Goal: Use online tool/utility: Utilize a website feature to perform a specific function

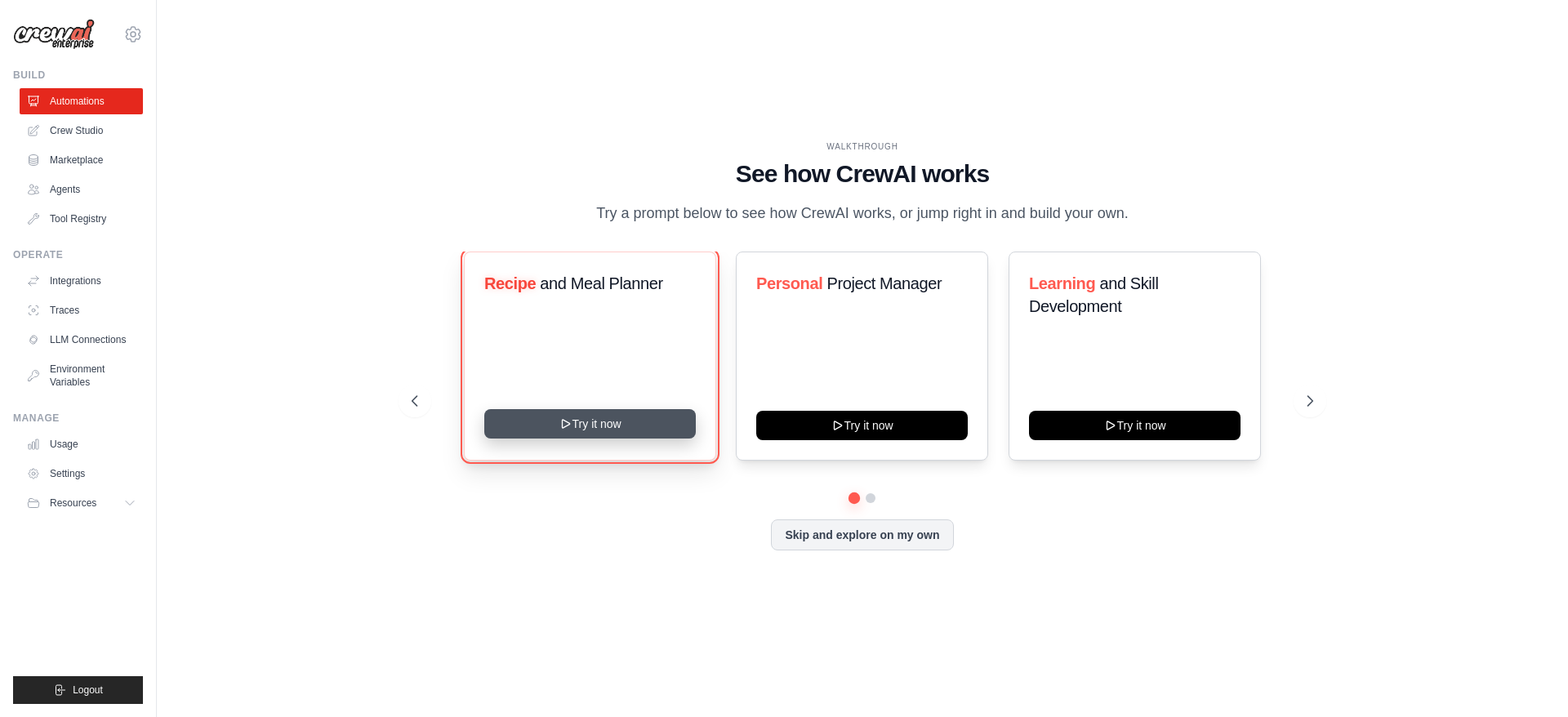
click at [629, 432] on button "Try it now" at bounding box center [590, 424] width 212 height 29
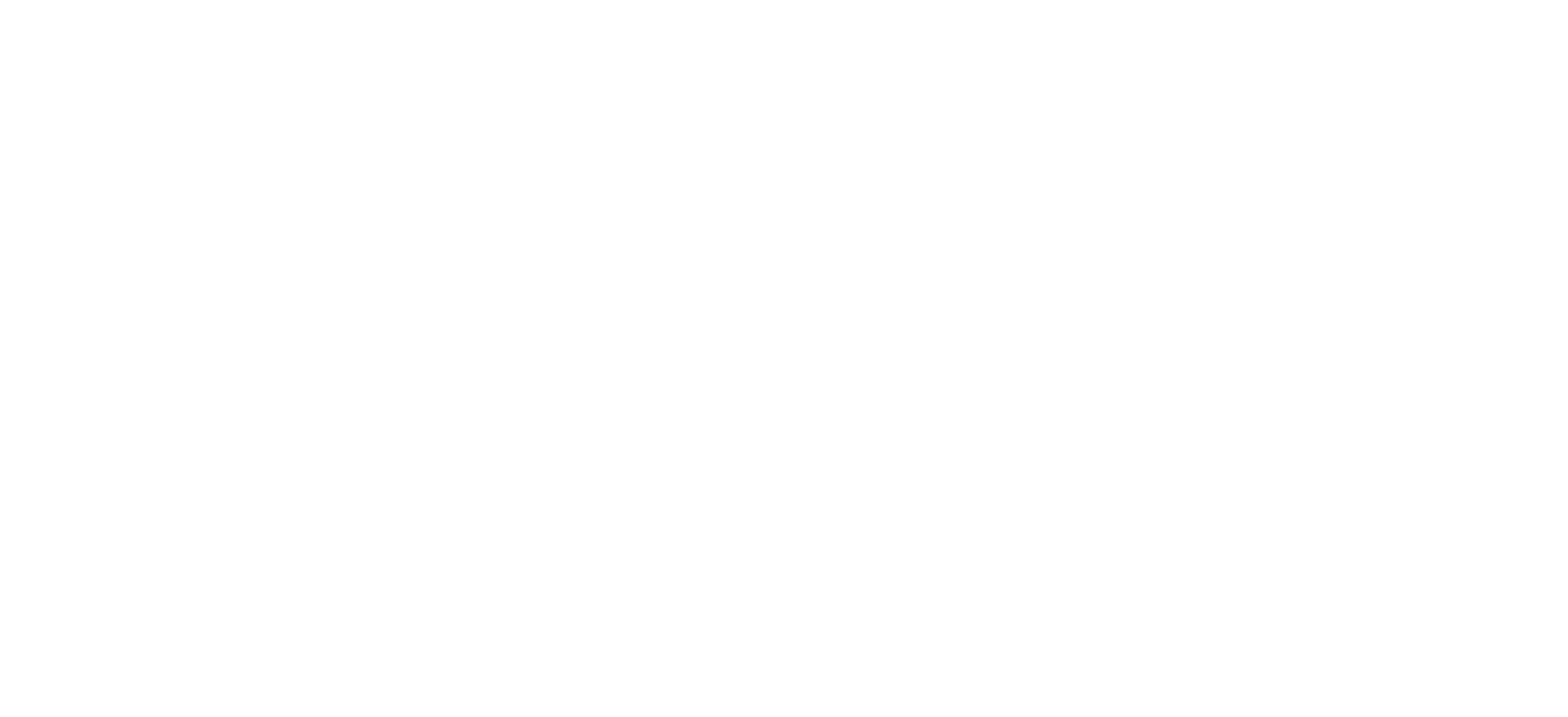
click at [815, 0] on html at bounding box center [784, 0] width 1568 height 0
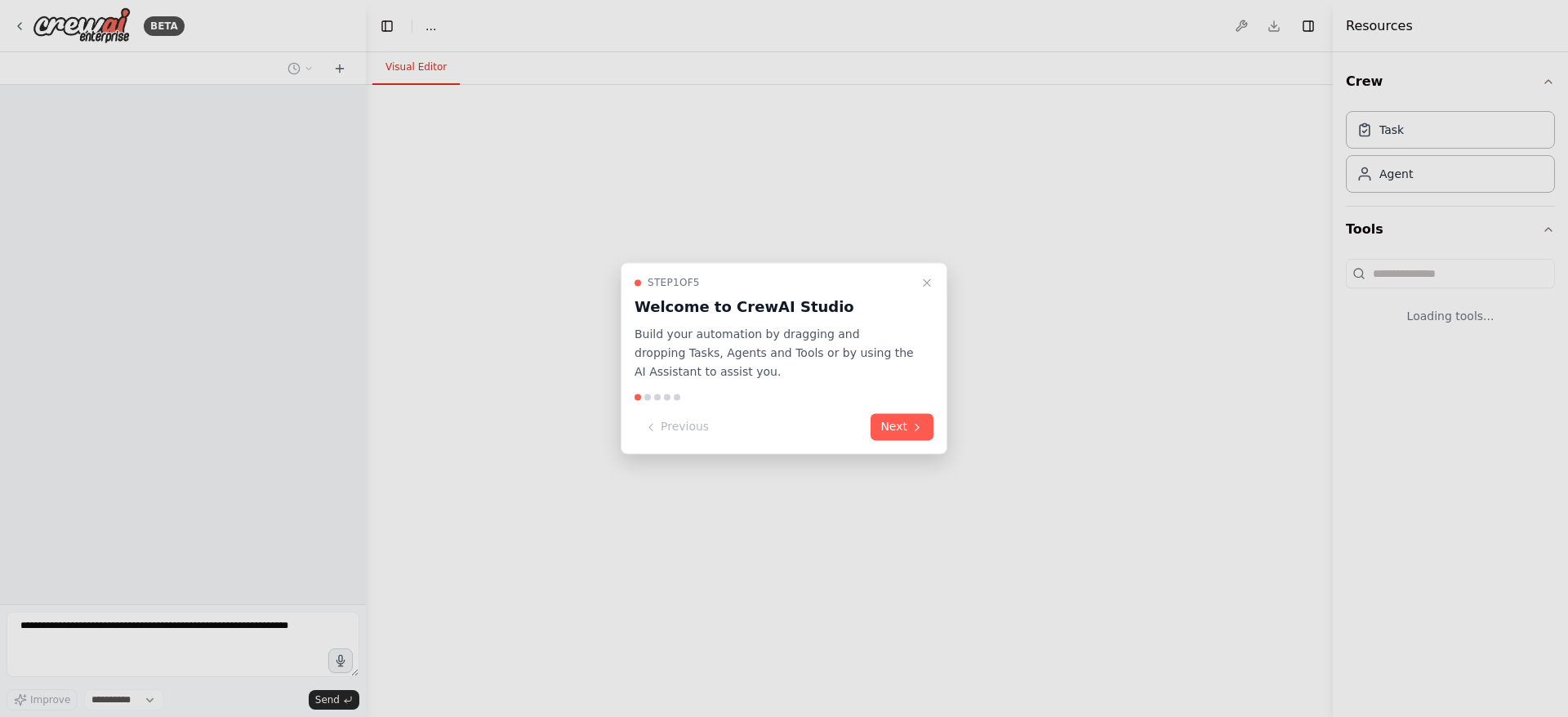
select select "****"
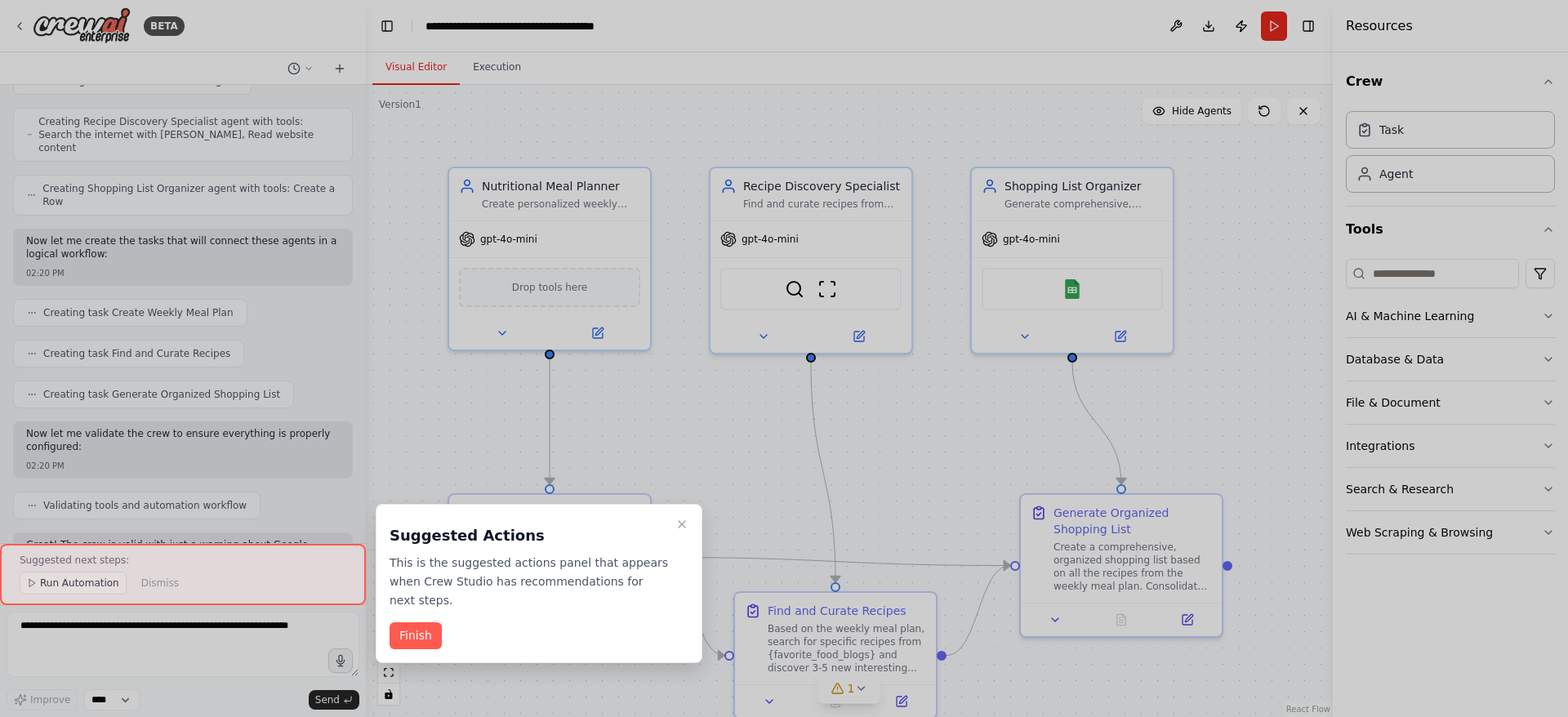
scroll to position [1197, 0]
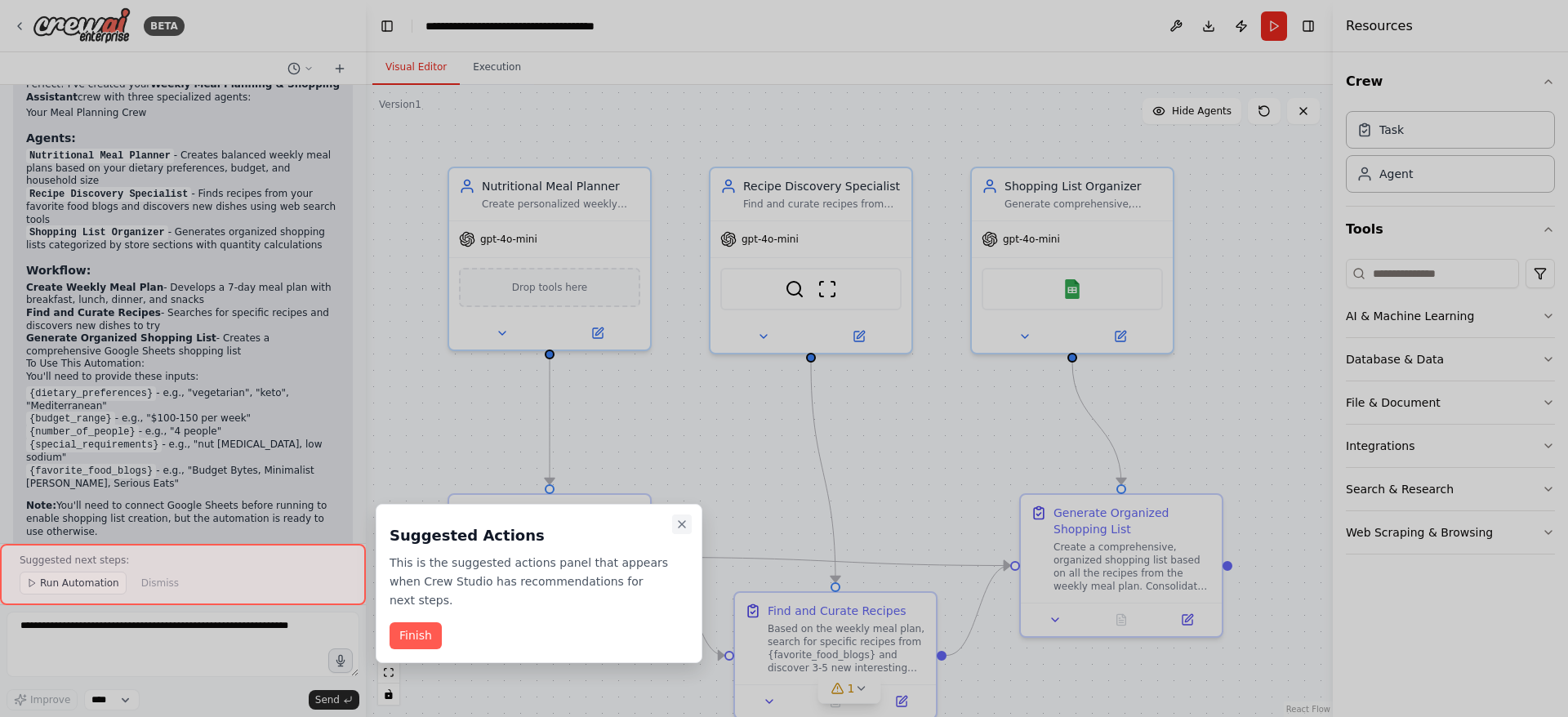
click at [680, 529] on icon "Close walkthrough" at bounding box center [682, 525] width 13 height 13
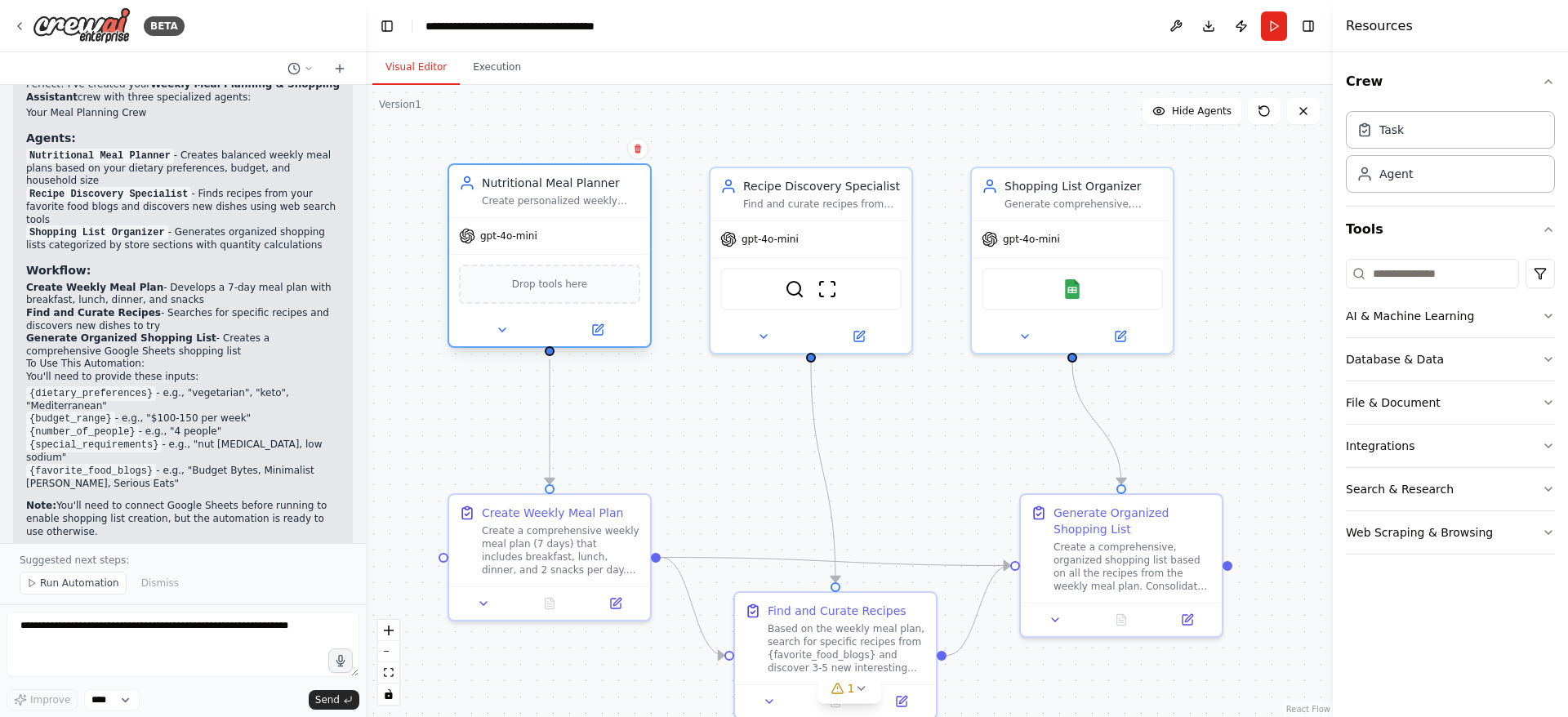
click at [578, 231] on div "gpt-4o-mini" at bounding box center [549, 236] width 201 height 36
click at [520, 244] on div "gpt-4o-mini" at bounding box center [549, 236] width 201 height 36
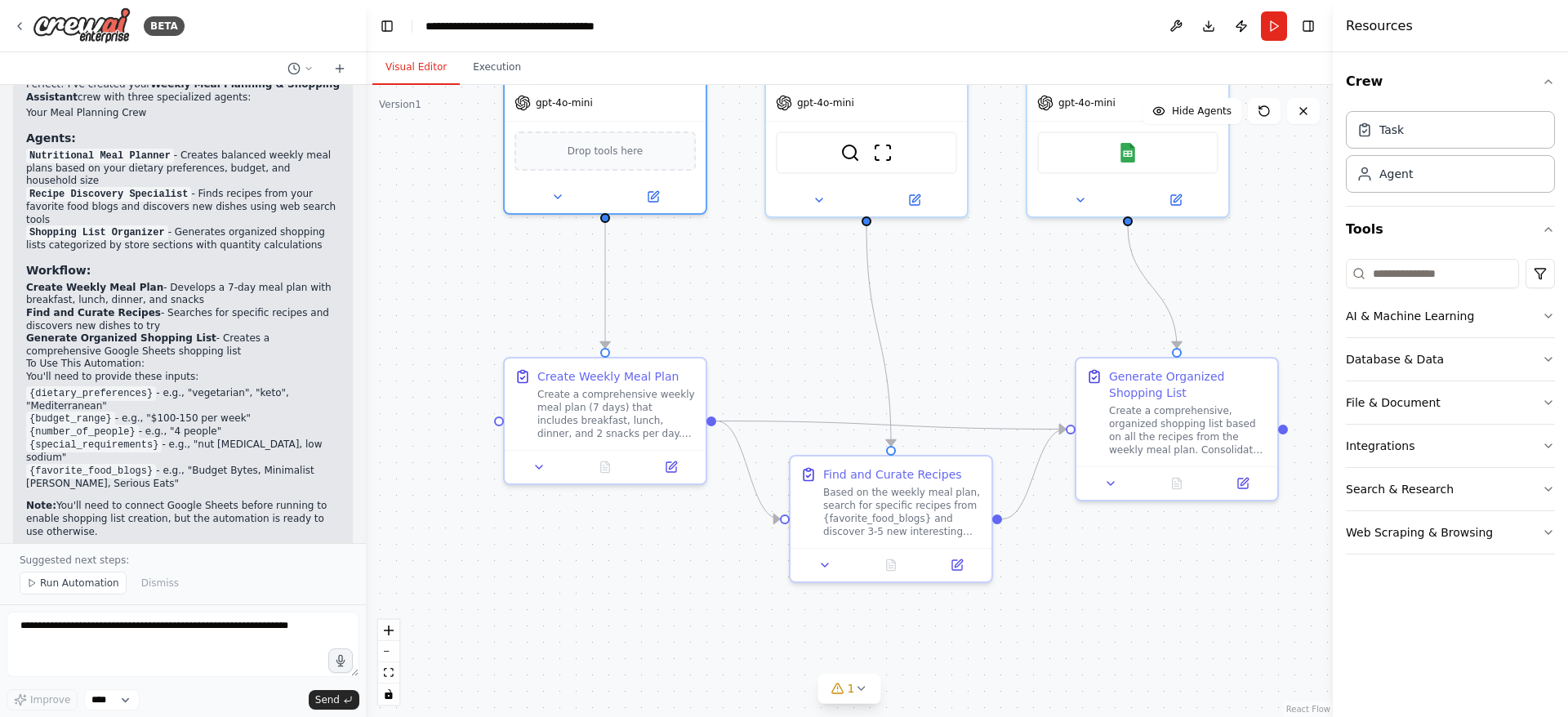
drag, startPoint x: 1012, startPoint y: 475, endPoint x: 1028, endPoint y: 326, distance: 149.9
click at [1068, 339] on div ".deletable-edge-delete-btn { width: 20px; height: 20px; border: 0px solid #ffff…" at bounding box center [849, 400] width 967 height 632
click at [649, 200] on button at bounding box center [653, 193] width 92 height 19
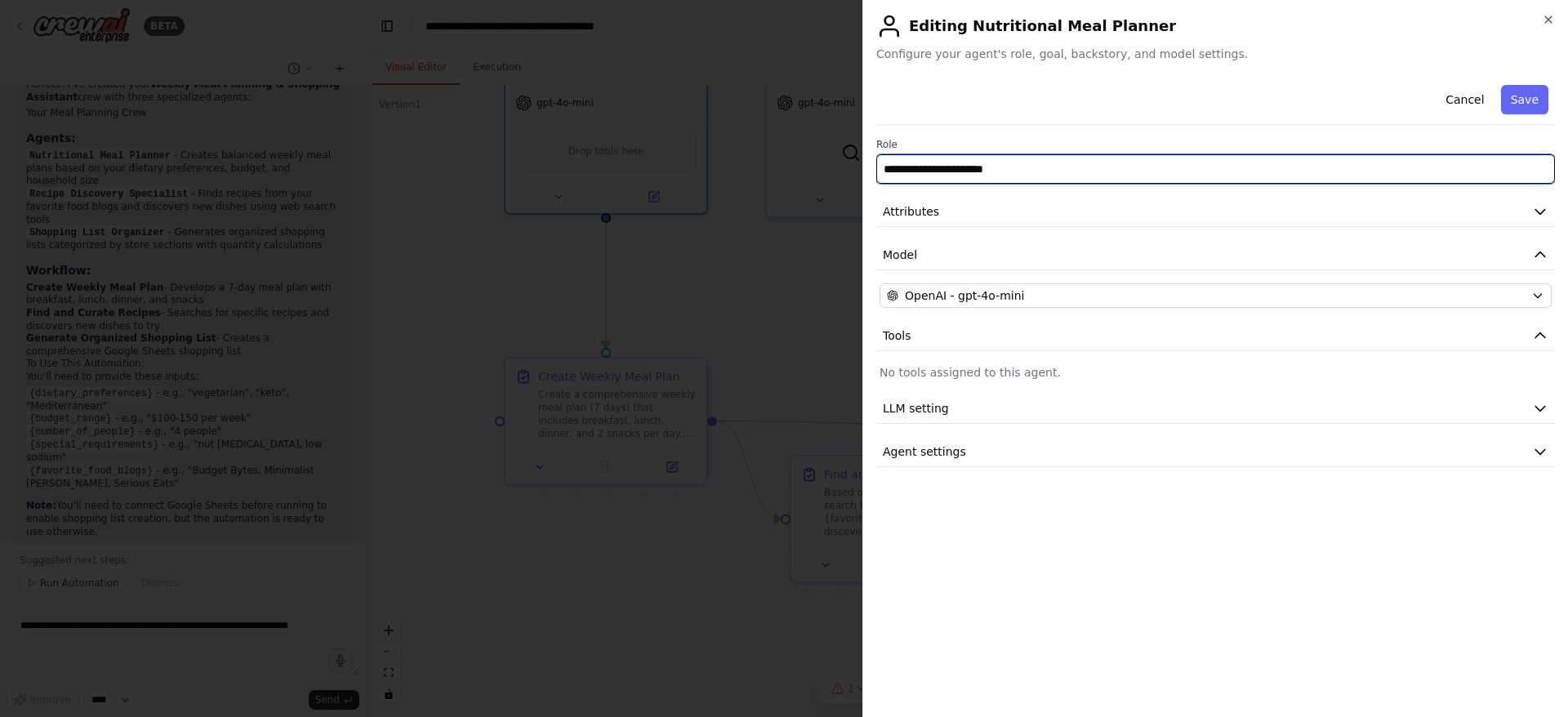
click at [1001, 161] on input "**********" at bounding box center [1216, 169] width 679 height 29
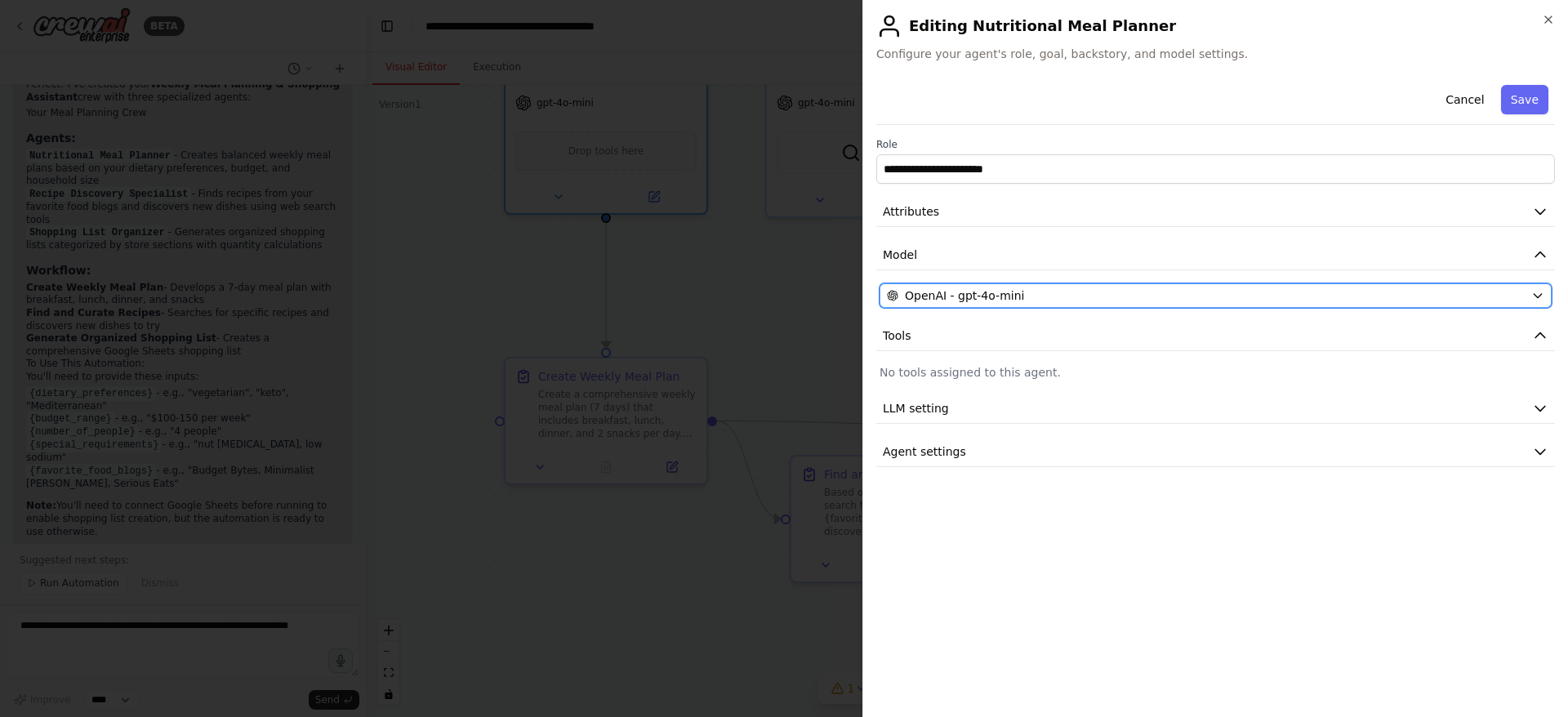
click at [1124, 287] on div "OpenAI - gpt-4o-mini" at bounding box center [1205, 295] width 638 height 17
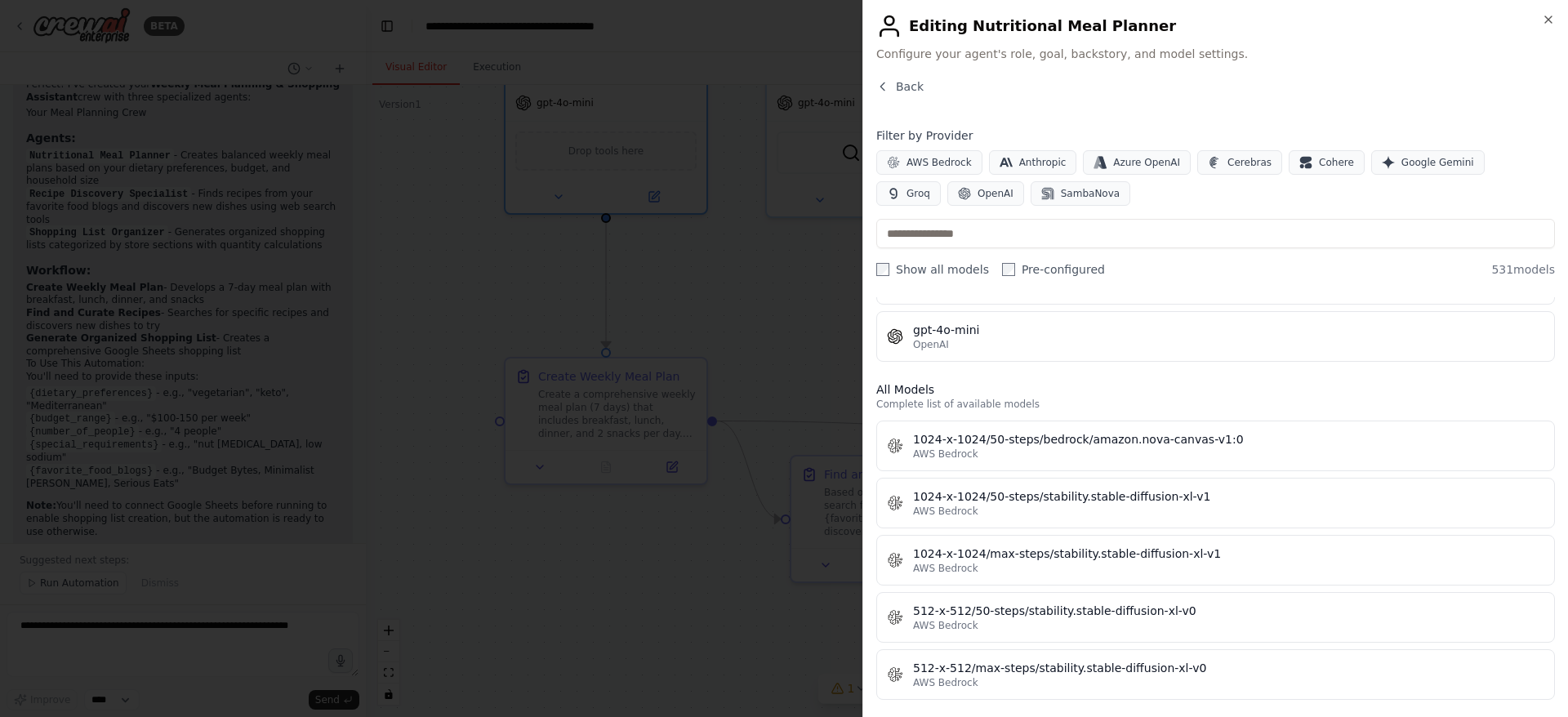
scroll to position [409, 0]
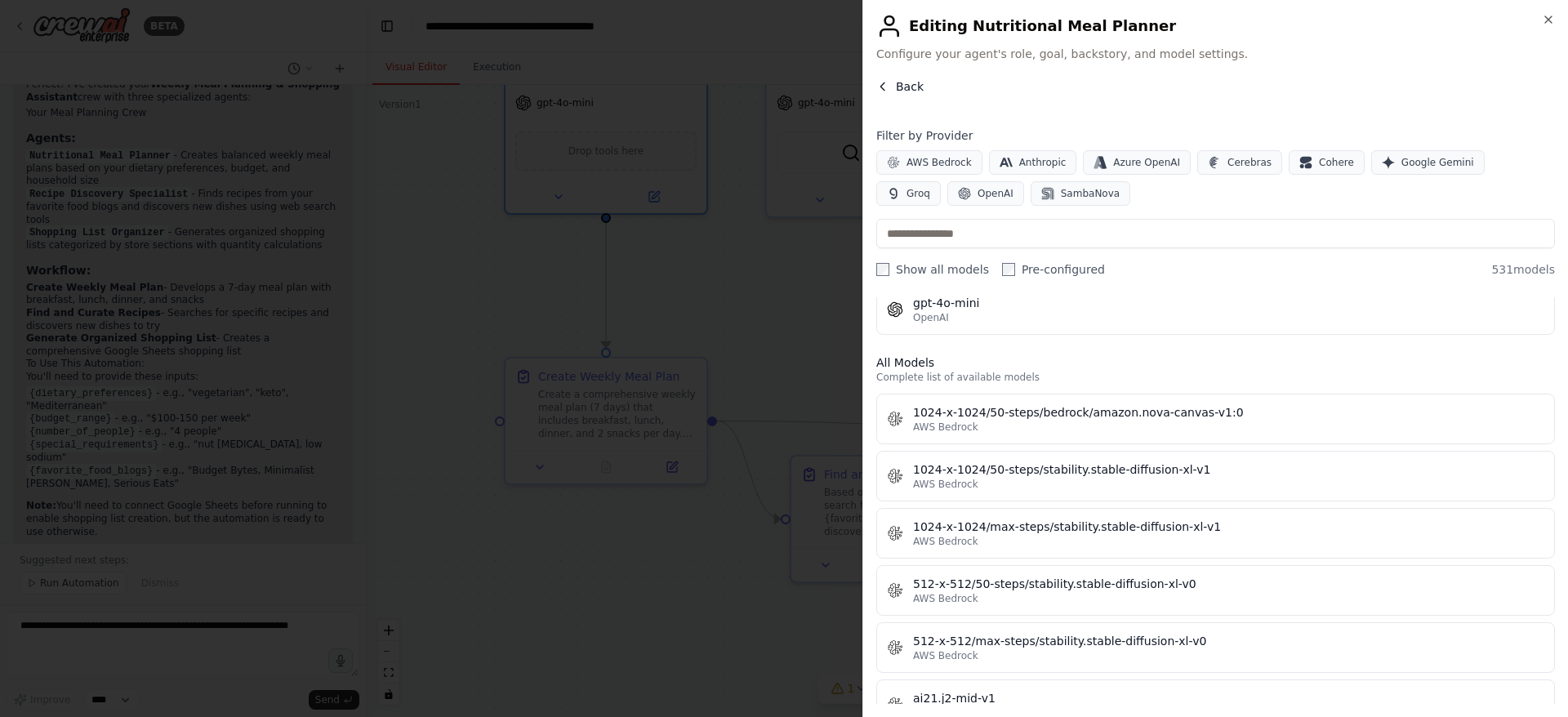
click at [906, 82] on span "Back" at bounding box center [910, 87] width 28 height 17
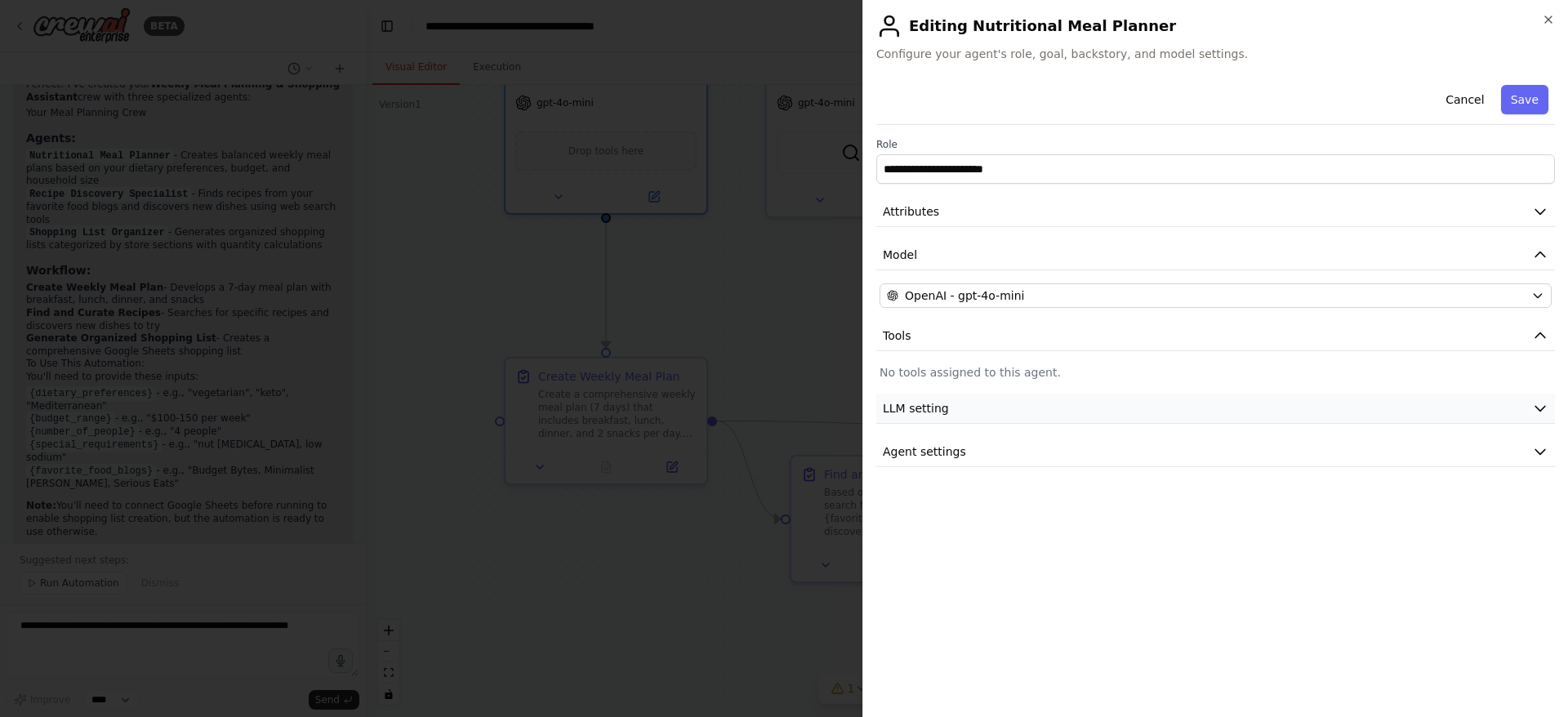
click at [1355, 396] on button "LLM setting" at bounding box center [1216, 409] width 679 height 30
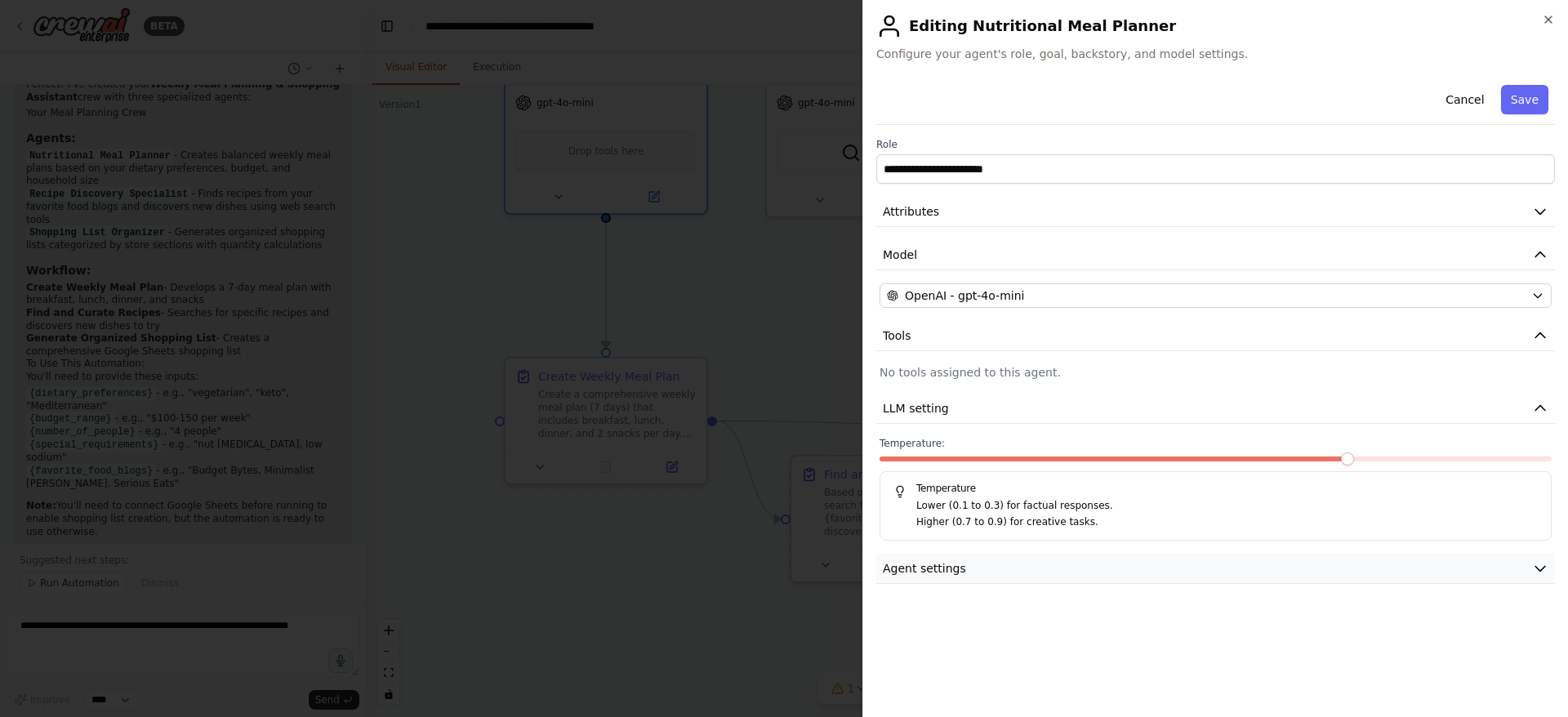
click at [1291, 557] on button "Agent settings" at bounding box center [1216, 569] width 679 height 30
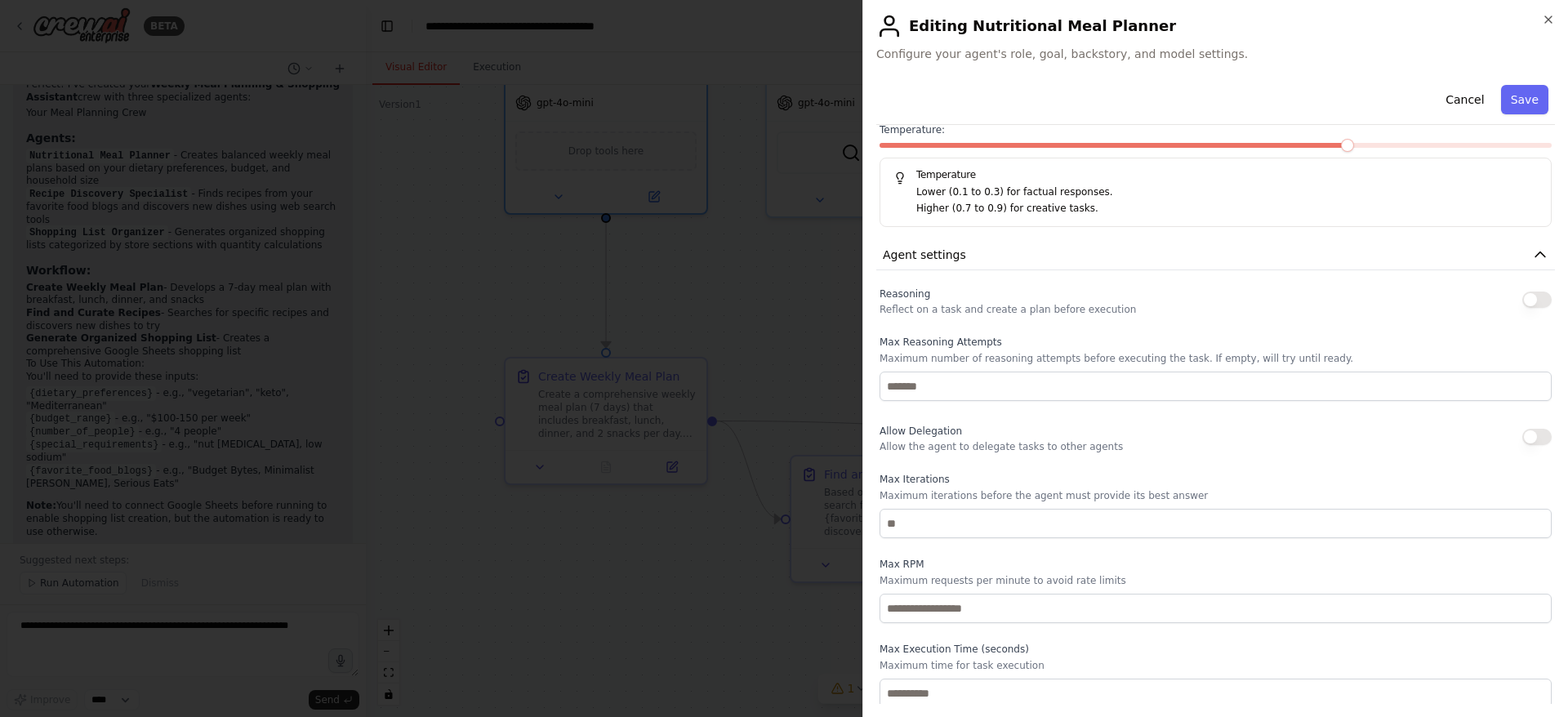
scroll to position [318, 0]
click at [1444, 102] on button "Cancel" at bounding box center [1465, 99] width 58 height 29
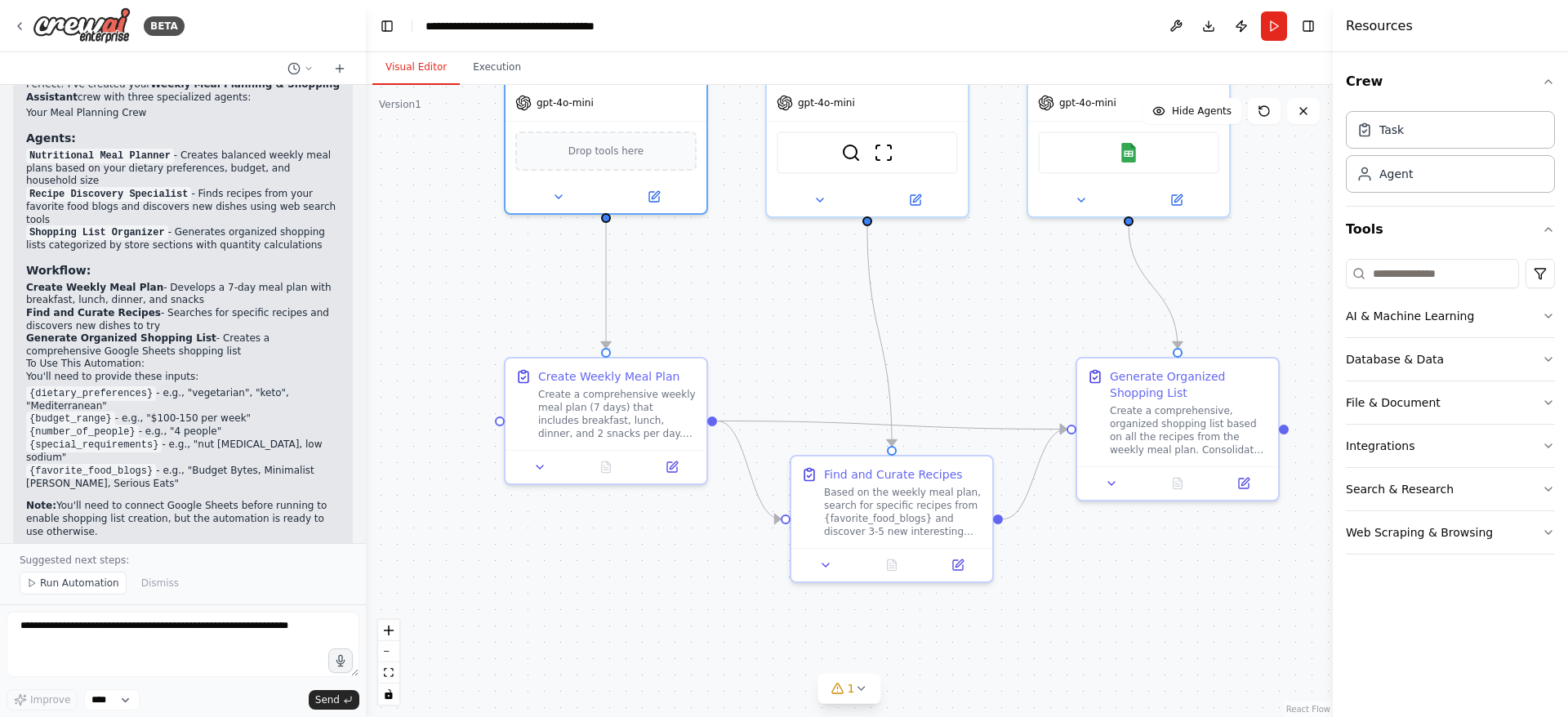
scroll to position [1248, 0]
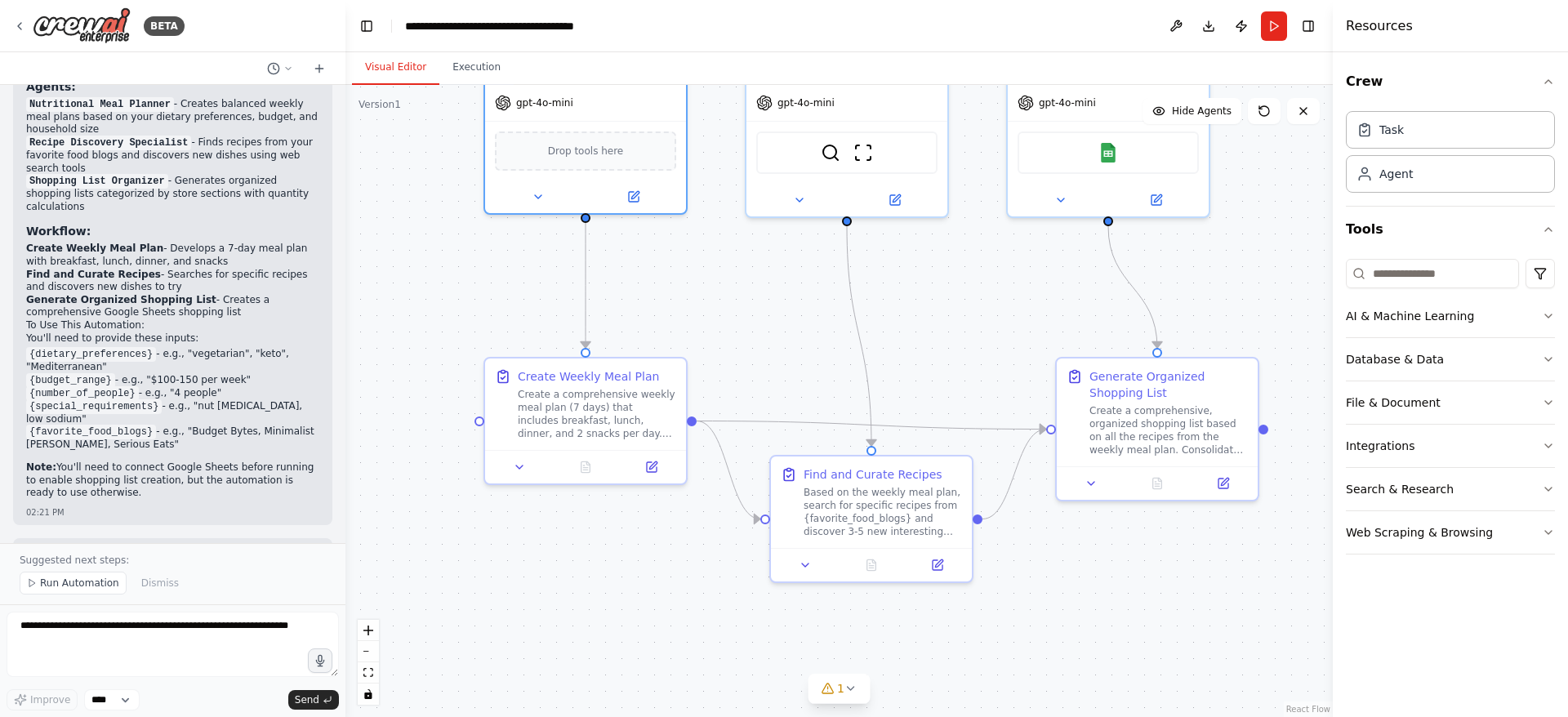
drag, startPoint x: 360, startPoint y: 449, endPoint x: 346, endPoint y: 356, distance: 94.0
click at [346, 356] on div "BETA Develop a crew that creates weekly meal plans based on your dietary prefer…" at bounding box center [784, 358] width 1568 height 717
click at [339, 428] on div at bounding box center [341, 358] width 6 height 717
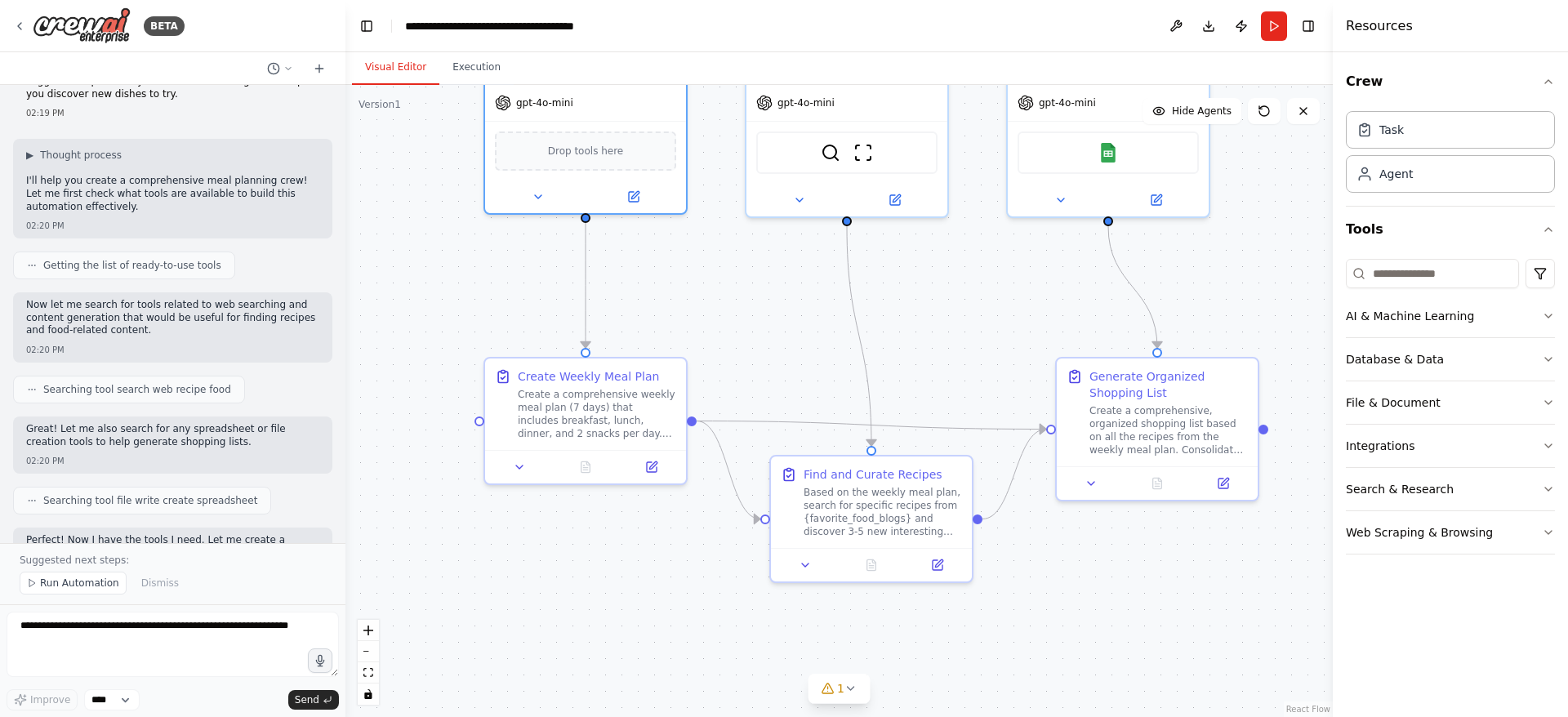
scroll to position [0, 0]
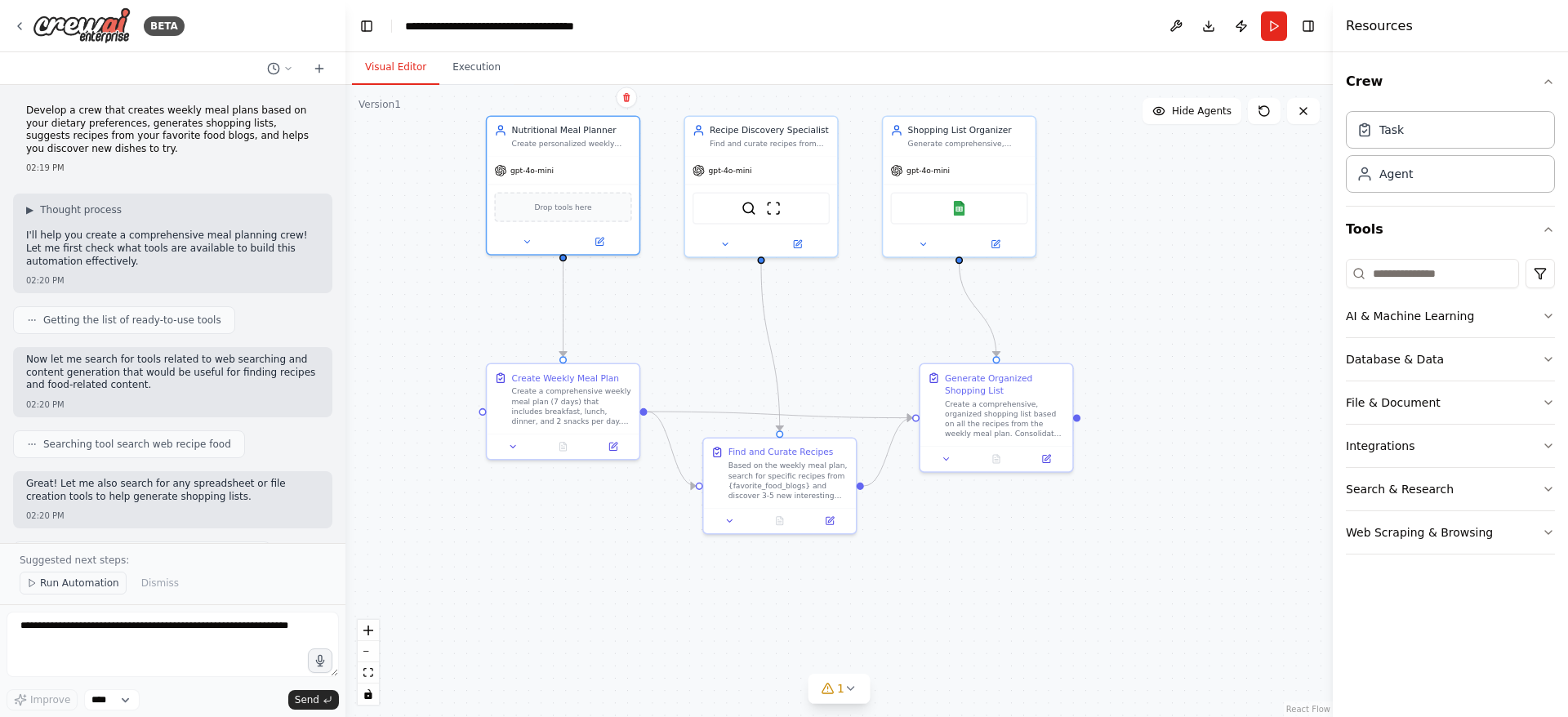
click at [89, 585] on span "Run Automation" at bounding box center [79, 584] width 79 height 13
click at [342, 233] on div at bounding box center [341, 358] width 6 height 717
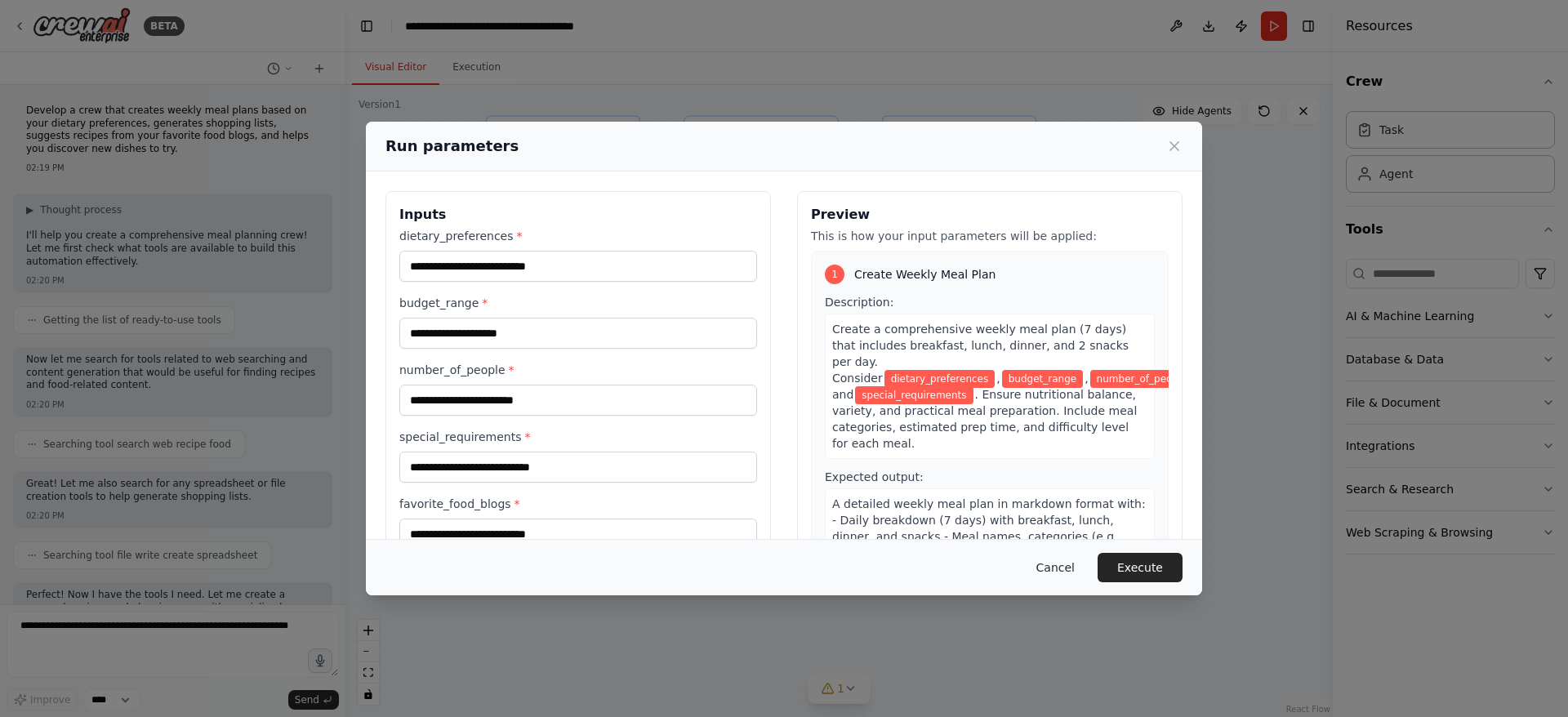
click at [1062, 571] on button "Cancel" at bounding box center [1055, 568] width 64 height 29
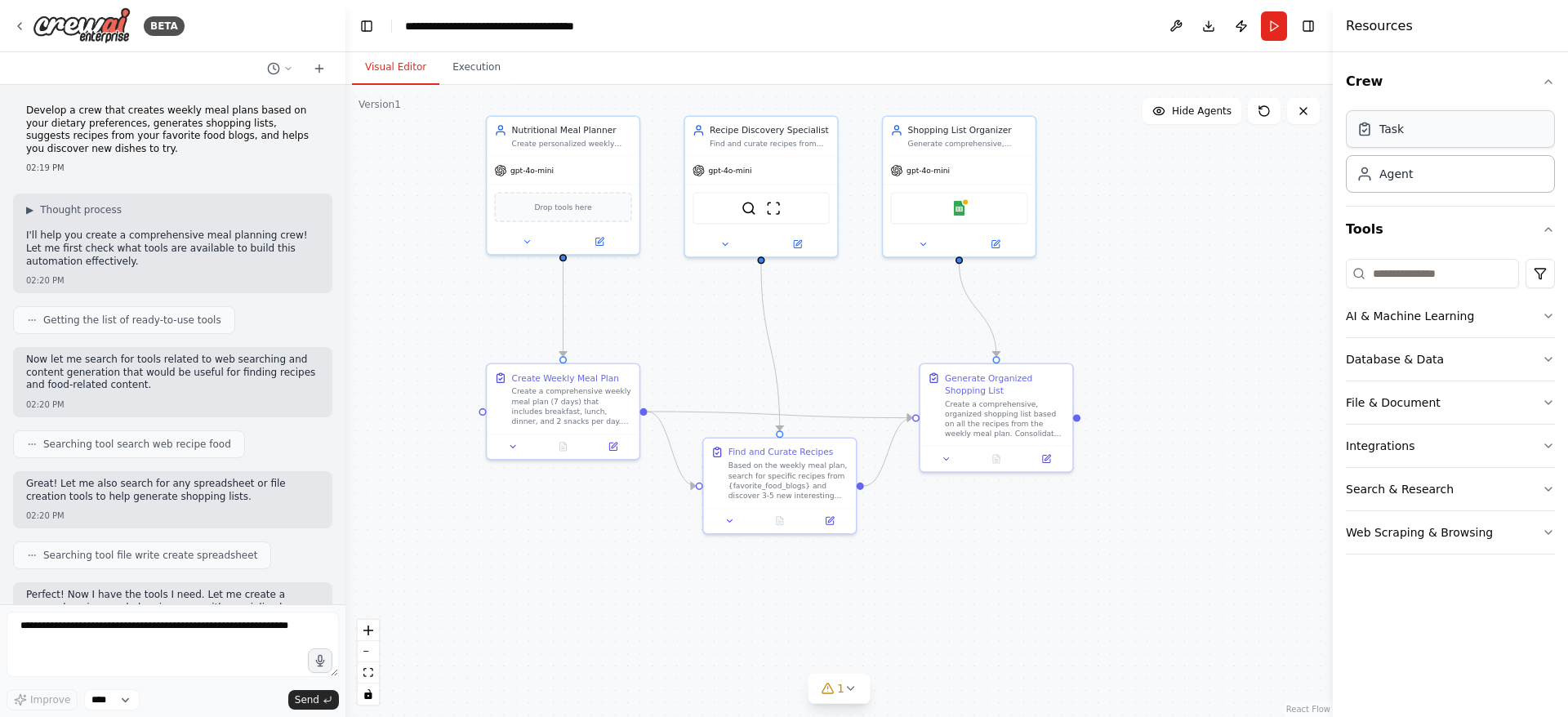
click at [1422, 137] on div "Task" at bounding box center [1450, 129] width 209 height 38
click at [1422, 176] on div "Agent" at bounding box center [1450, 173] width 209 height 38
click at [1218, 302] on div ".deletable-edge-delete-btn { width: 20px; height: 20px; border: 0px solid #ffff…" at bounding box center [839, 400] width 987 height 632
click at [848, 689] on icon at bounding box center [850, 689] width 6 height 4
click at [1021, 617] on icon at bounding box center [1028, 614] width 13 height 13
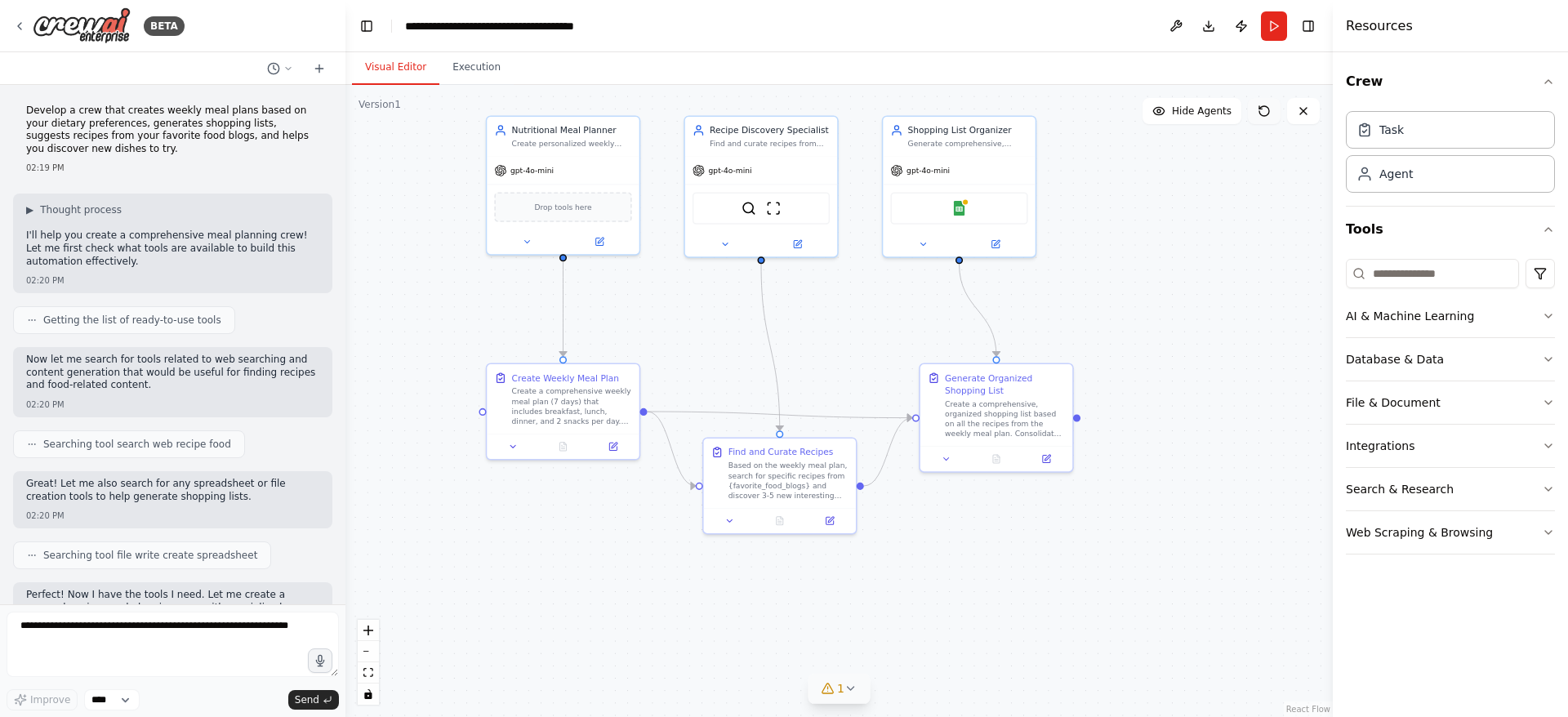
click at [1262, 113] on icon at bounding box center [1264, 111] width 13 height 13
click at [1170, 21] on button at bounding box center [1176, 26] width 26 height 29
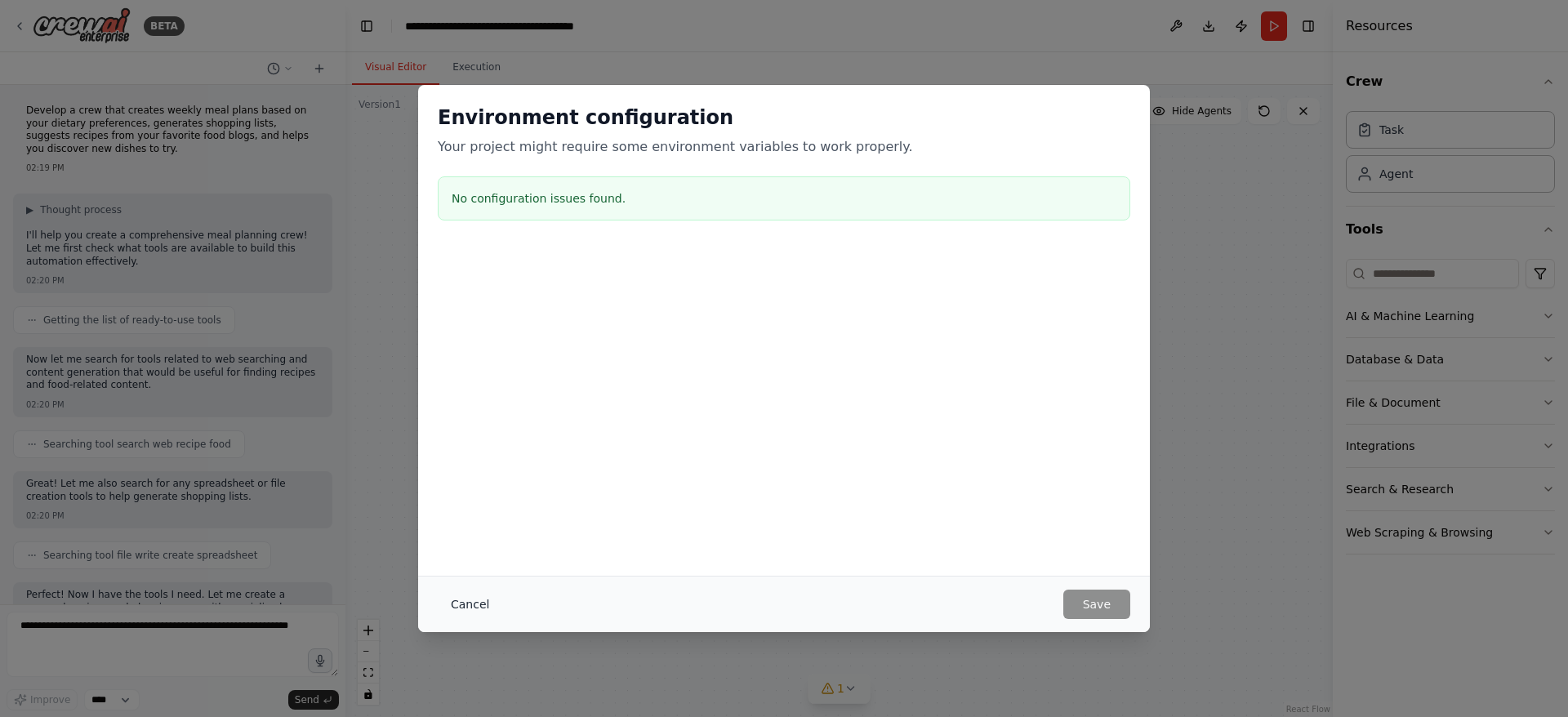
click at [469, 604] on button "Cancel" at bounding box center [470, 605] width 64 height 29
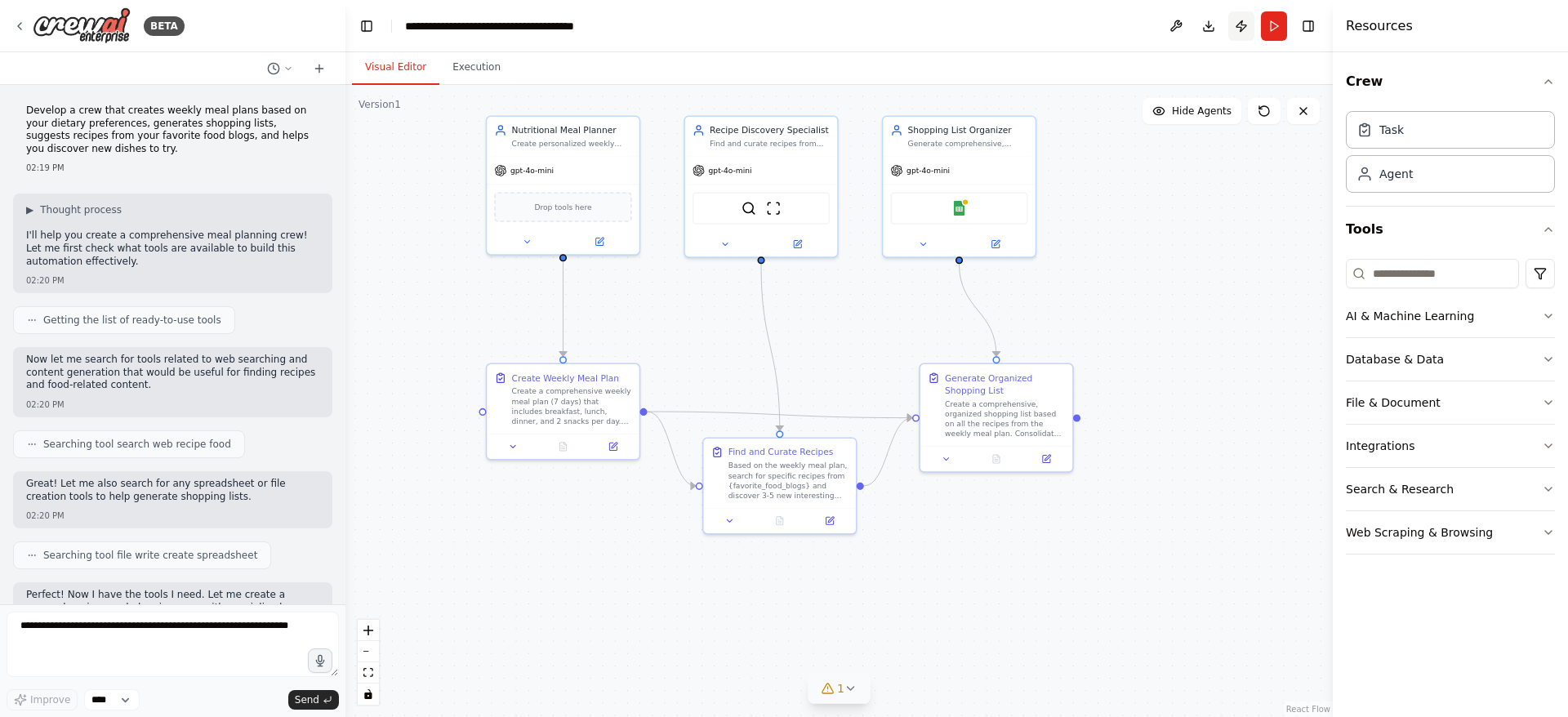
click at [1236, 27] on button "Publish" at bounding box center [1241, 26] width 26 height 29
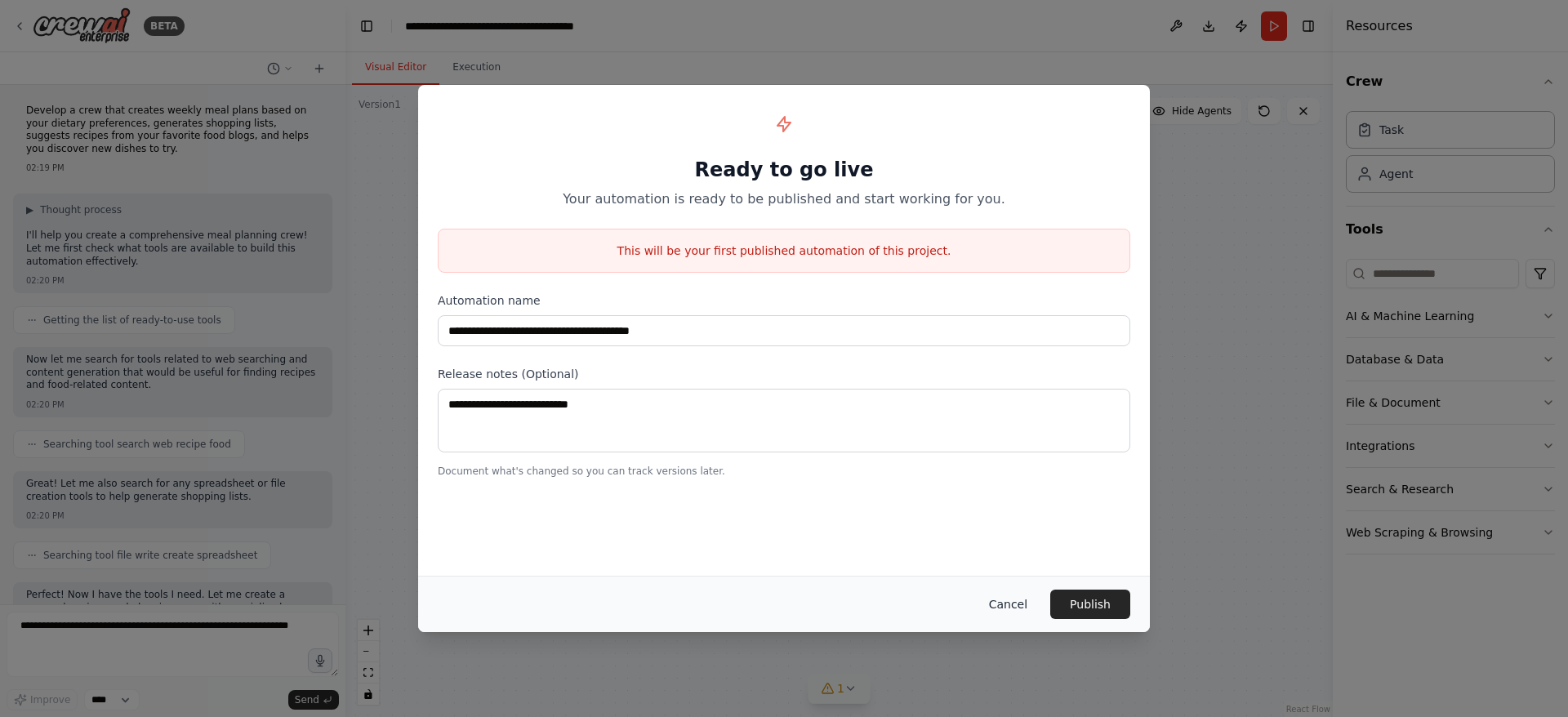
click at [1019, 603] on button "Cancel" at bounding box center [1009, 605] width 64 height 29
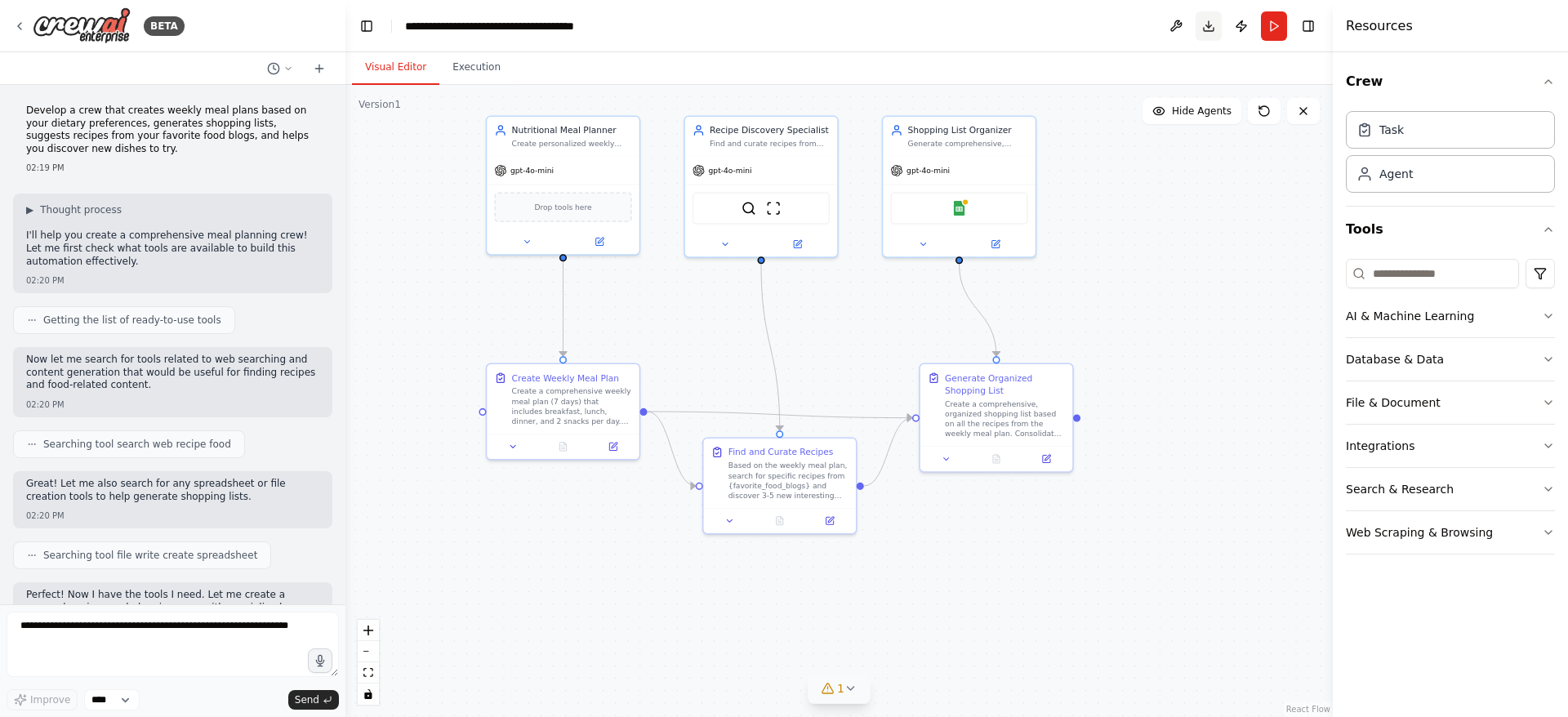
click at [1205, 29] on button "Download" at bounding box center [1209, 26] width 26 height 29
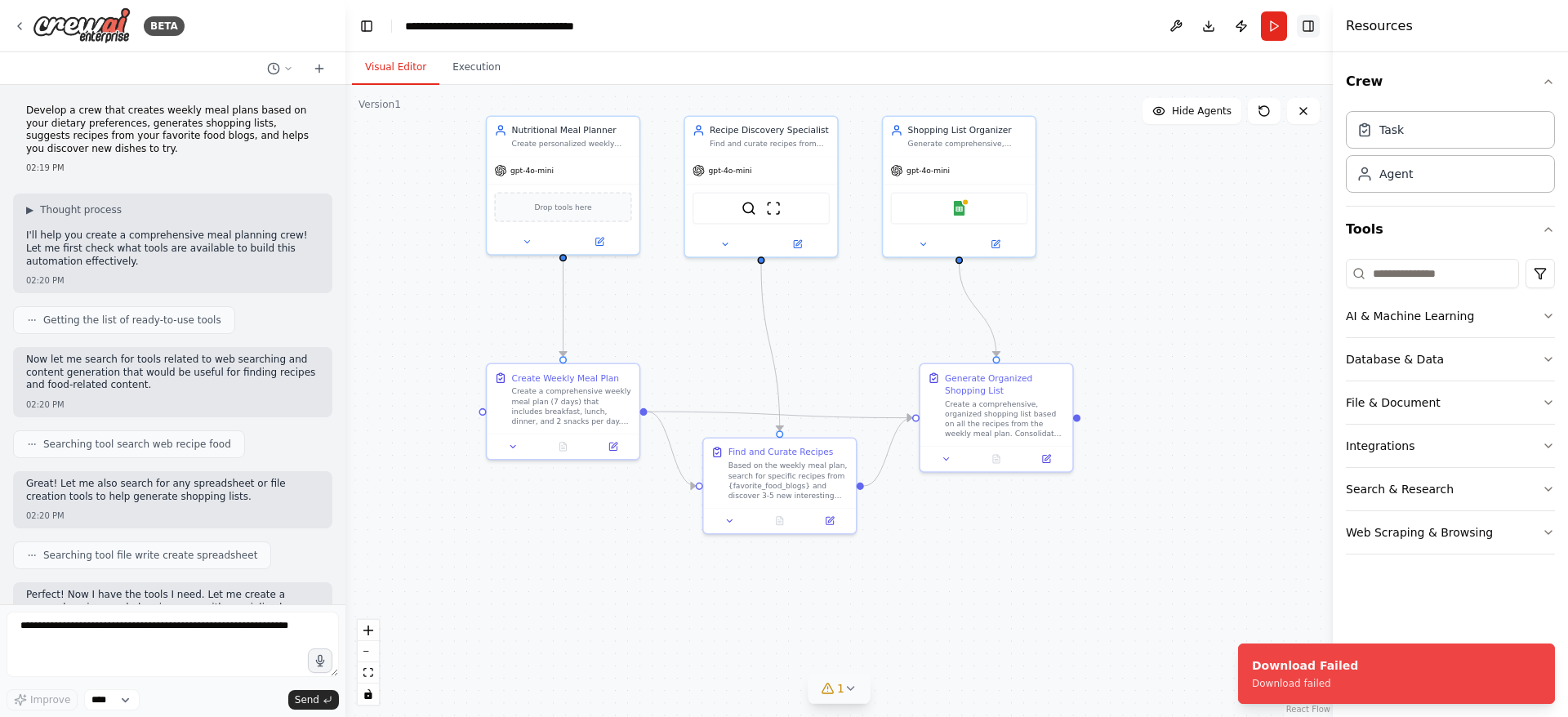
click at [1316, 26] on button "Toggle Right Sidebar" at bounding box center [1309, 26] width 23 height 23
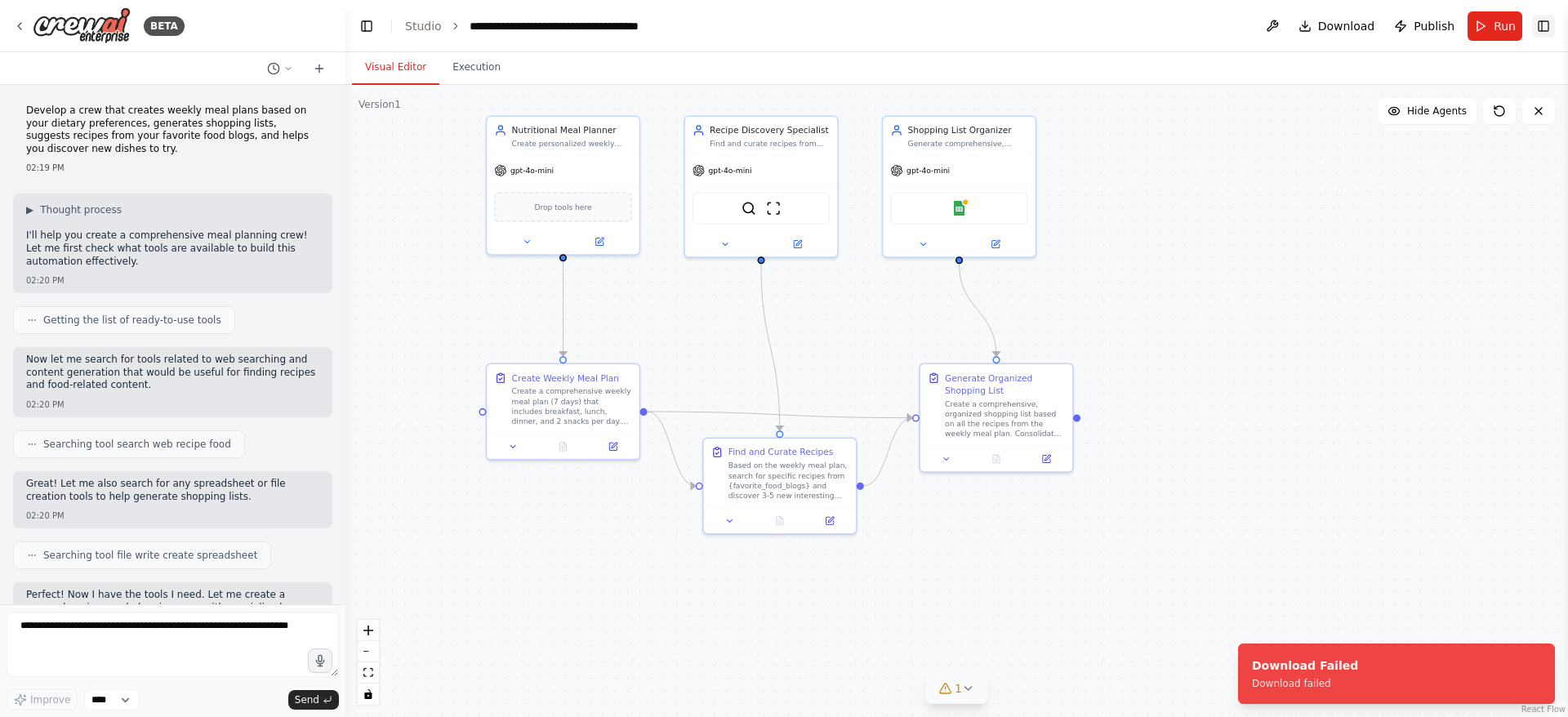
click at [1538, 25] on button "Toggle Right Sidebar" at bounding box center [1543, 26] width 23 height 23
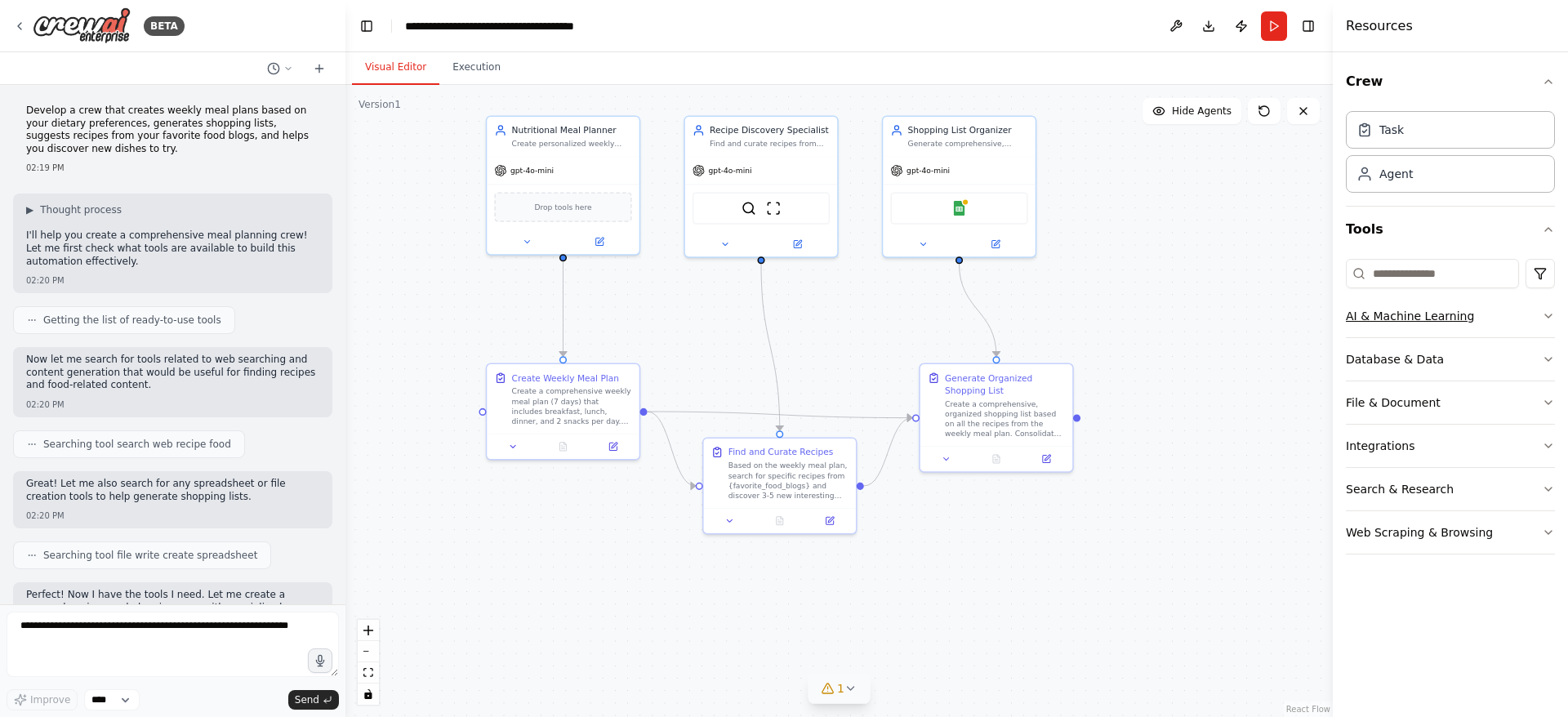
click at [1419, 299] on button "AI & Machine Learning" at bounding box center [1450, 316] width 209 height 42
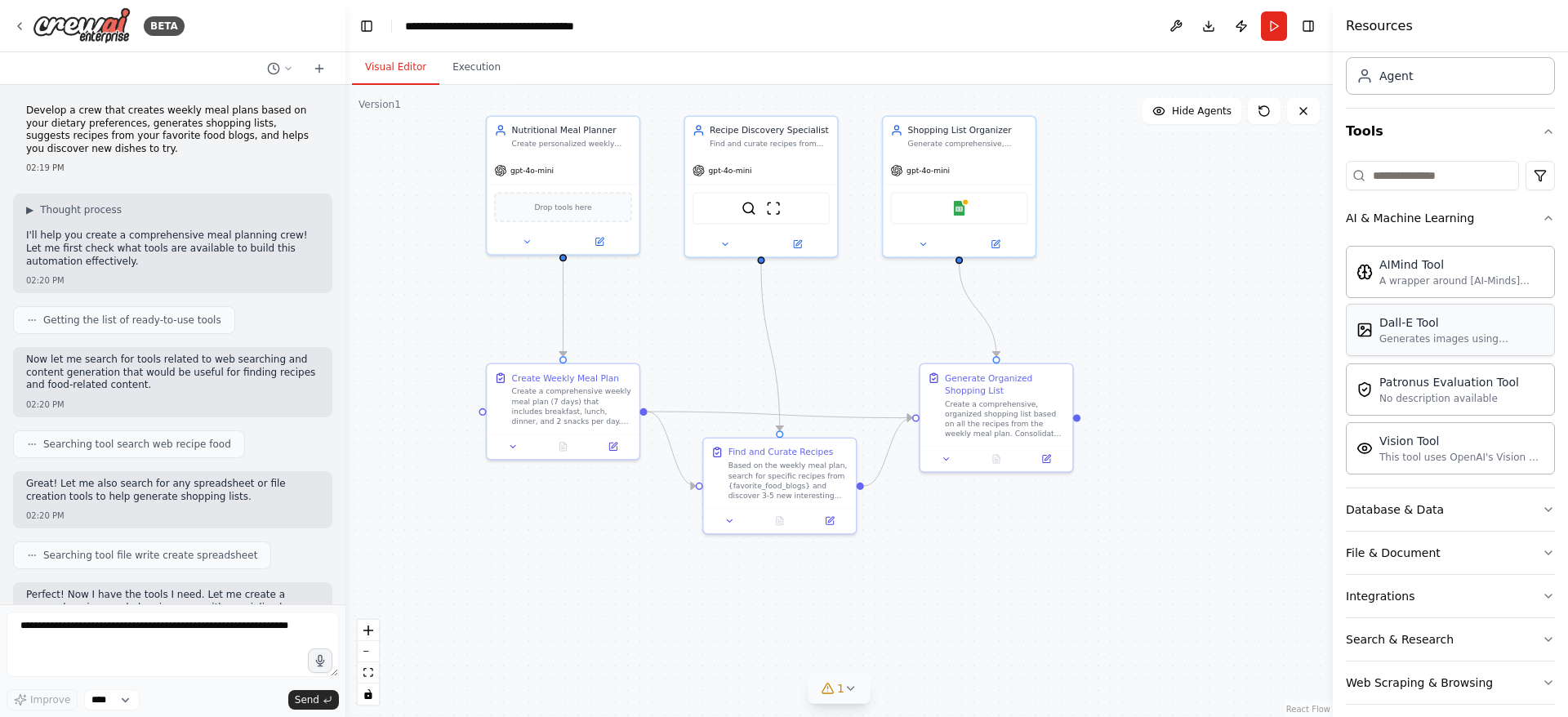
scroll to position [112, 0]
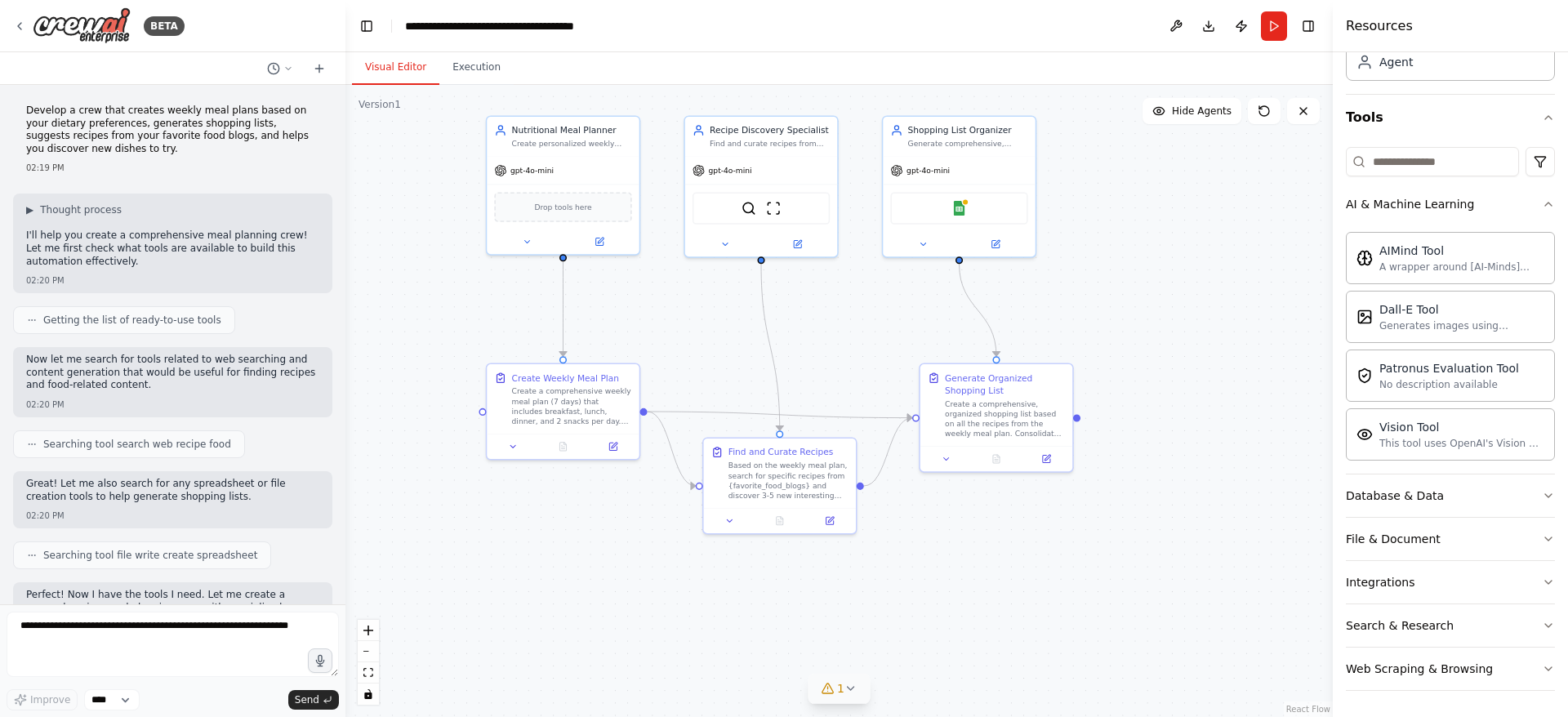
click at [1288, 328] on div ".deletable-edge-delete-btn { width: 20px; height: 20px; border: 0px solid #ffff…" at bounding box center [839, 400] width 987 height 632
click at [148, 376] on p "Now let me search for tools related to web searching and content generation tha…" at bounding box center [172, 373] width 294 height 39
click at [149, 376] on p "Now let me search for tools related to web searching and content generation tha…" at bounding box center [172, 373] width 294 height 39
click at [152, 376] on p "Now let me search for tools related to web searching and content generation tha…" at bounding box center [172, 373] width 294 height 39
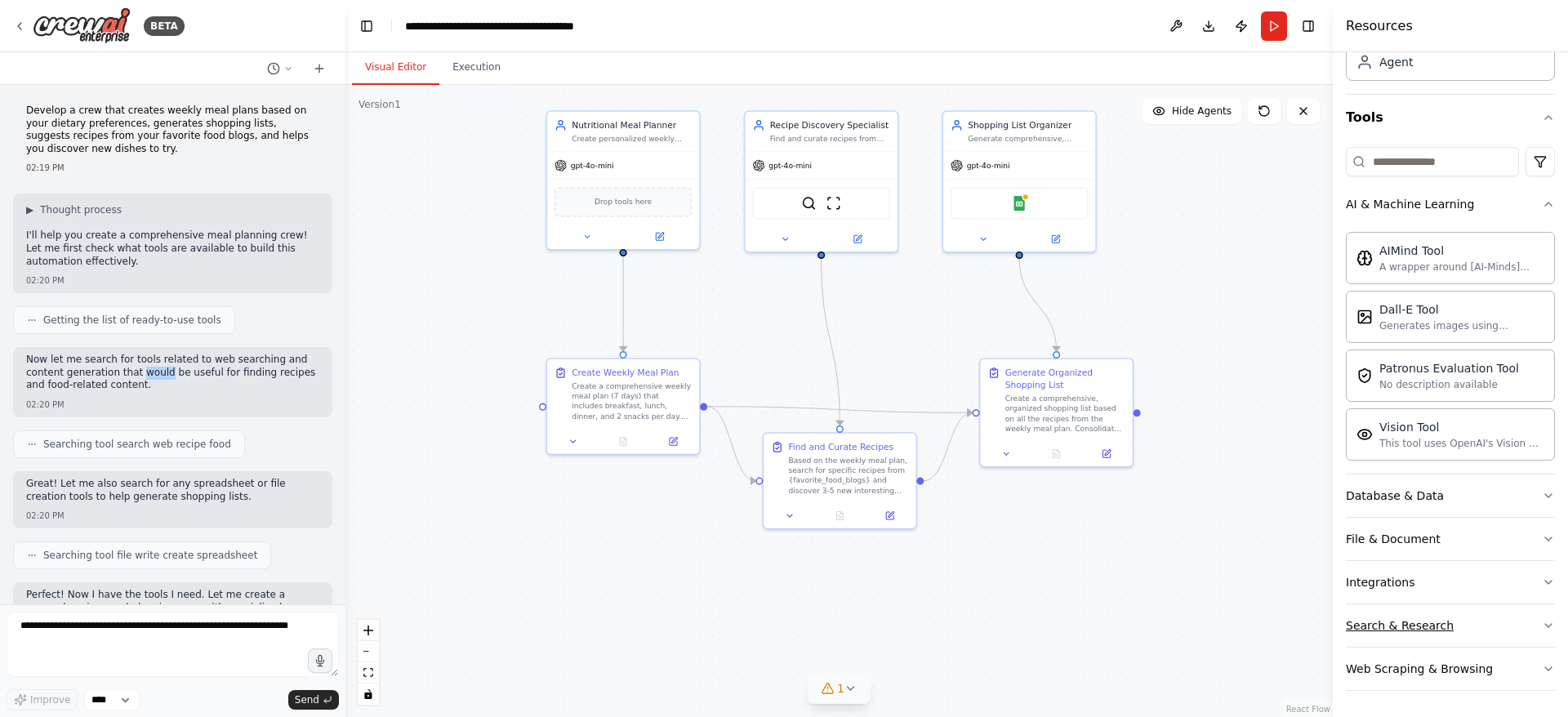
click at [1389, 635] on button "Search & Research" at bounding box center [1450, 626] width 209 height 42
